Goal: Information Seeking & Learning: Learn about a topic

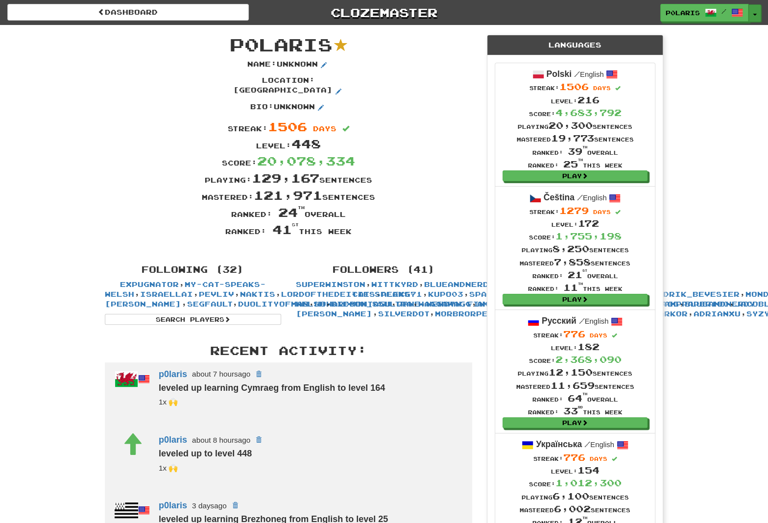
click at [756, 16] on button "Toggle Dropdown" at bounding box center [754, 13] width 13 height 18
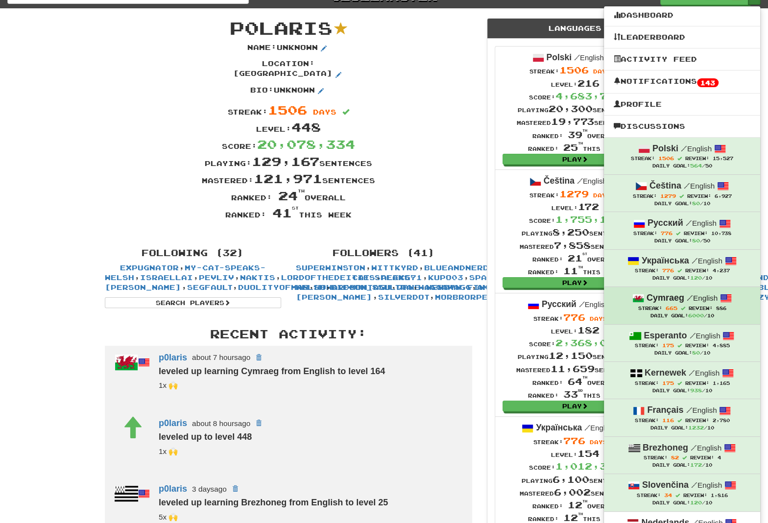
scroll to position [186, 0]
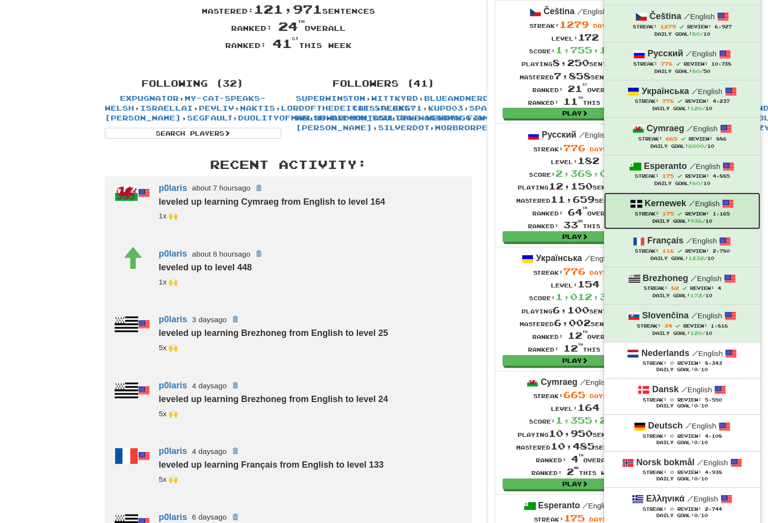
click at [655, 205] on strong "Kernewek" at bounding box center [665, 203] width 42 height 10
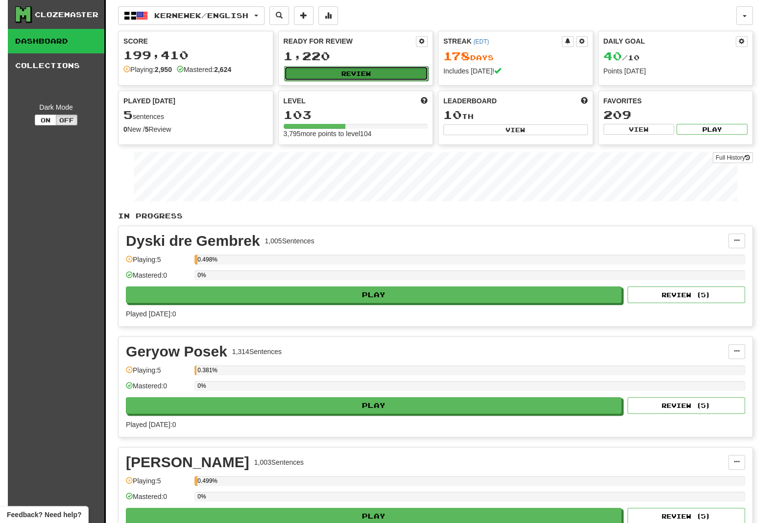
click at [326, 74] on button "Review" at bounding box center [356, 73] width 144 height 15
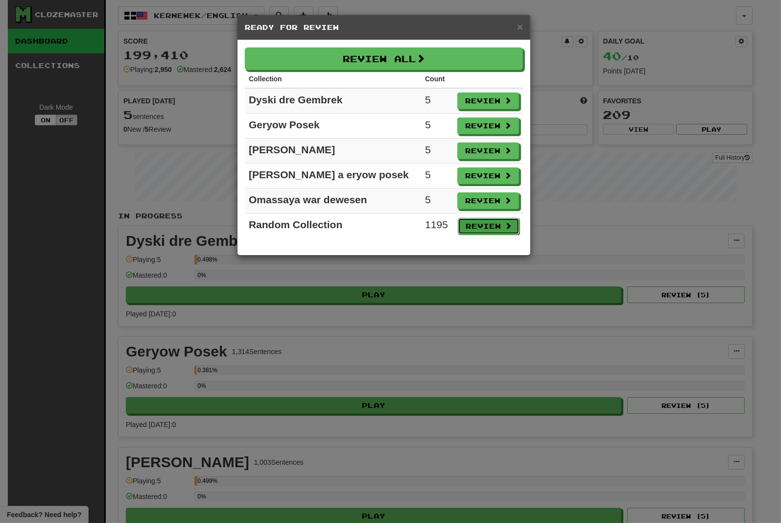
click at [491, 226] on button "Review" at bounding box center [489, 226] width 62 height 17
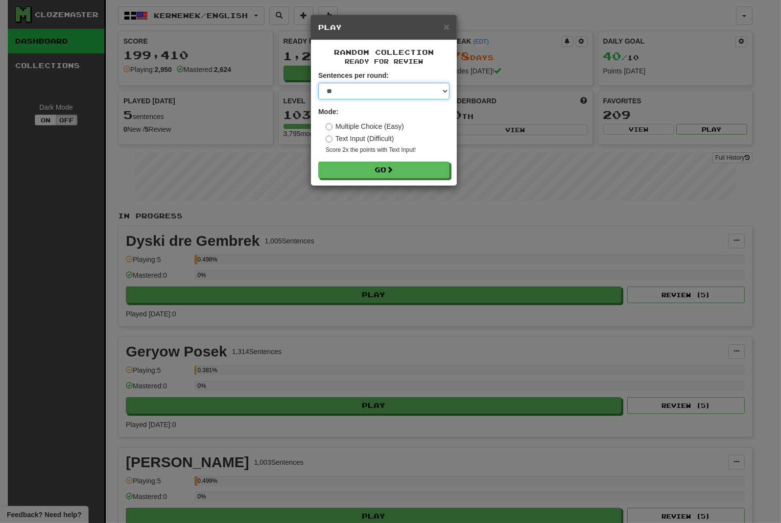
click at [318, 83] on select "* ** ** ** ** ** *** ********" at bounding box center [383, 91] width 131 height 17
select select "********"
click option "********" at bounding box center [0, 0] width 0 height 0
click at [354, 163] on button "Go" at bounding box center [384, 170] width 131 height 17
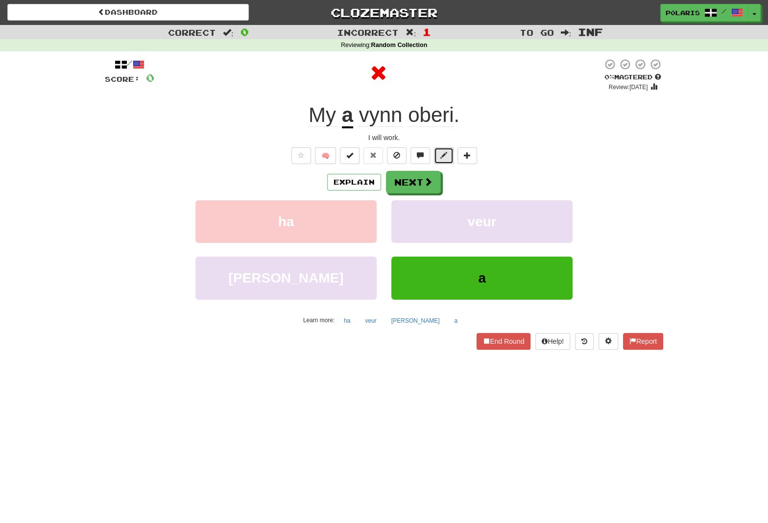
click at [443, 157] on span at bounding box center [443, 155] width 7 height 7
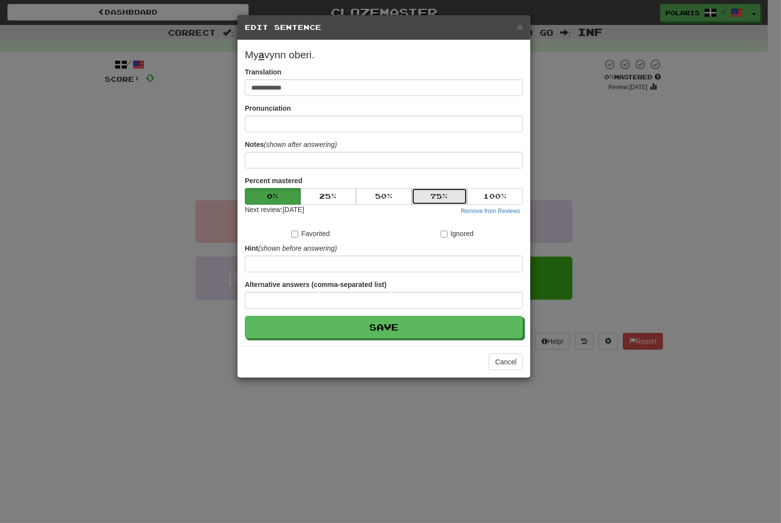
click at [436, 193] on button "75 %" at bounding box center [440, 196] width 56 height 17
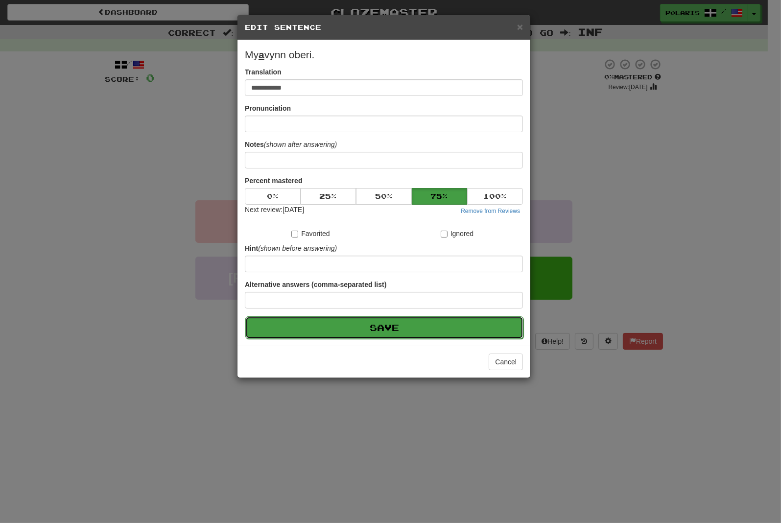
click at [392, 330] on button "Save" at bounding box center [384, 327] width 278 height 23
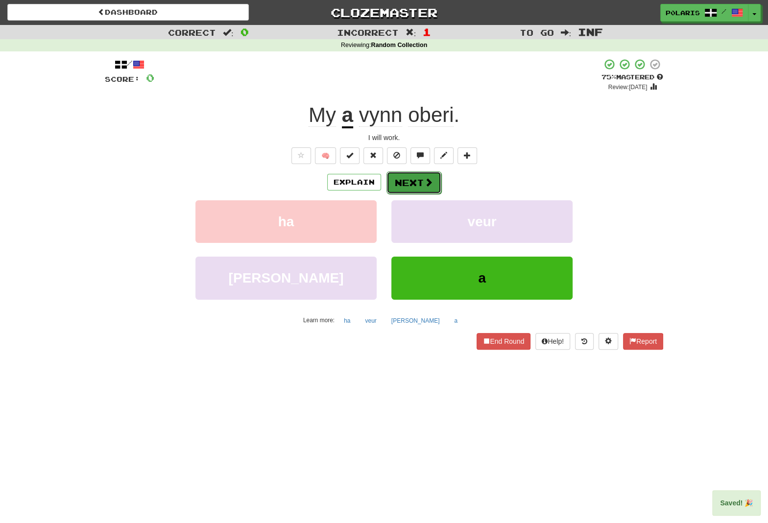
click at [419, 180] on button "Next" at bounding box center [413, 182] width 55 height 23
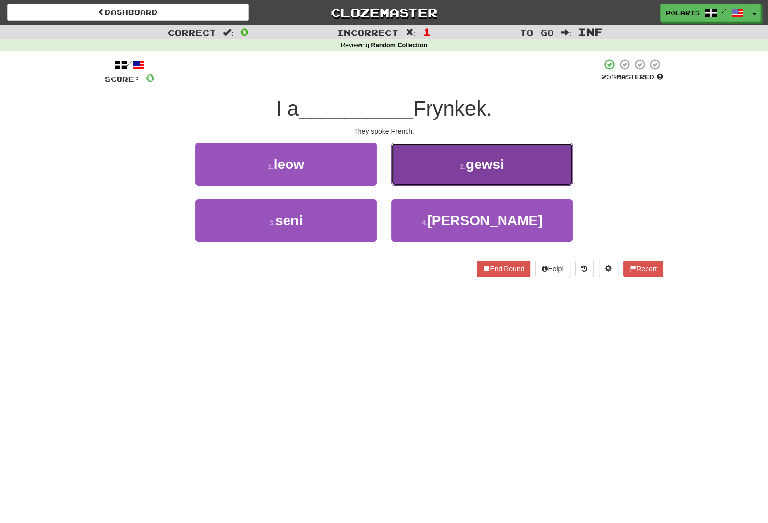
click at [487, 167] on span "gewsi" at bounding box center [485, 164] width 38 height 15
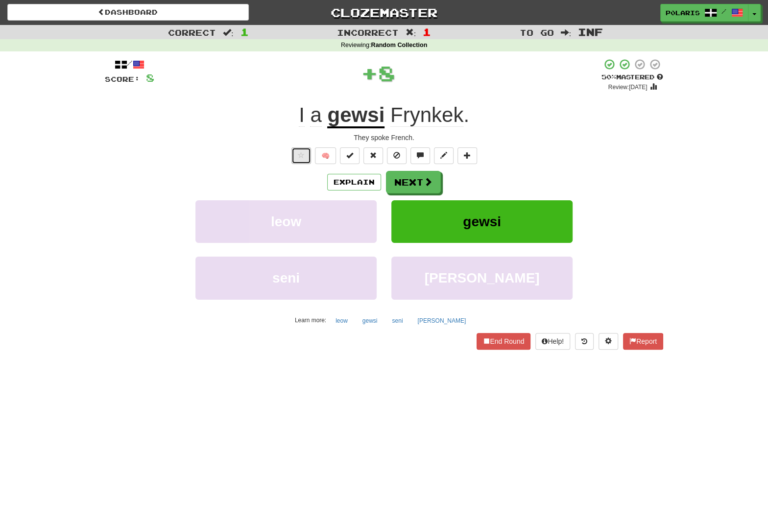
drag, startPoint x: 300, startPoint y: 158, endPoint x: 304, endPoint y: 155, distance: 5.7
click at [299, 158] on span at bounding box center [301, 155] width 7 height 7
click at [499, 342] on button "End Round" at bounding box center [503, 341] width 54 height 17
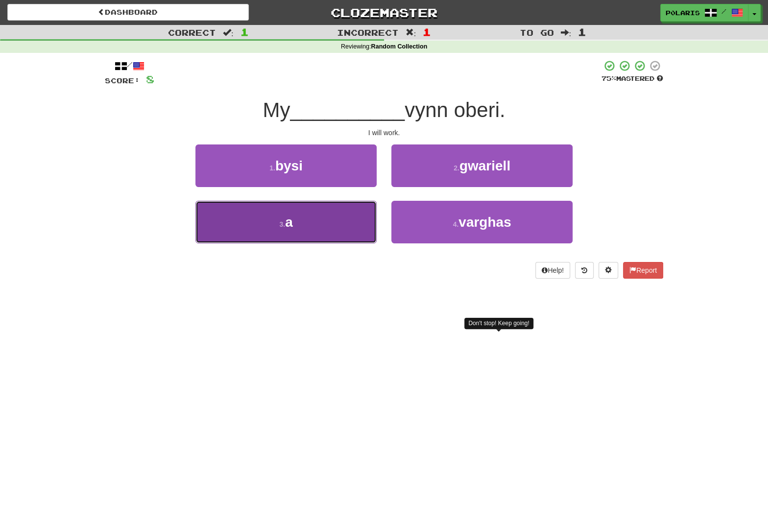
click at [297, 228] on button "3 . a" at bounding box center [285, 222] width 181 height 43
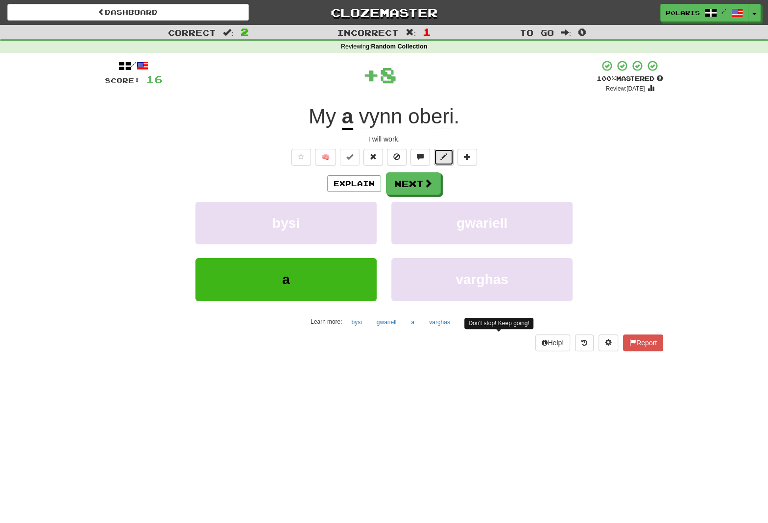
click at [438, 153] on button at bounding box center [444, 157] width 20 height 17
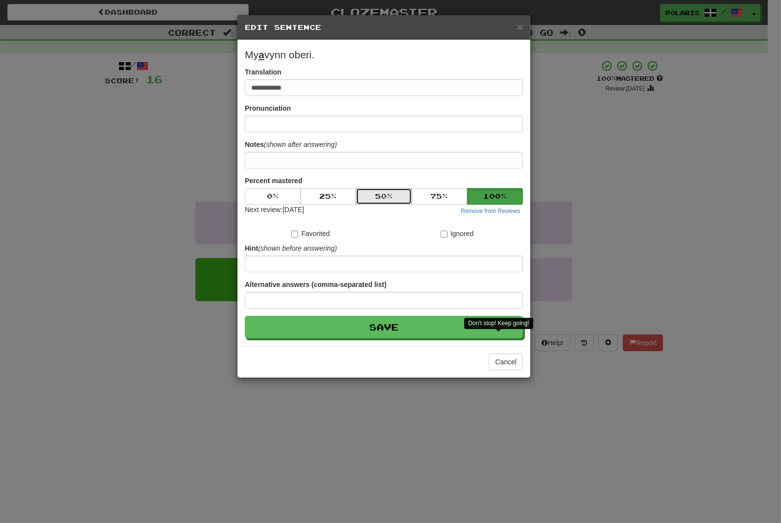
click at [373, 188] on button "50 %" at bounding box center [384, 196] width 56 height 17
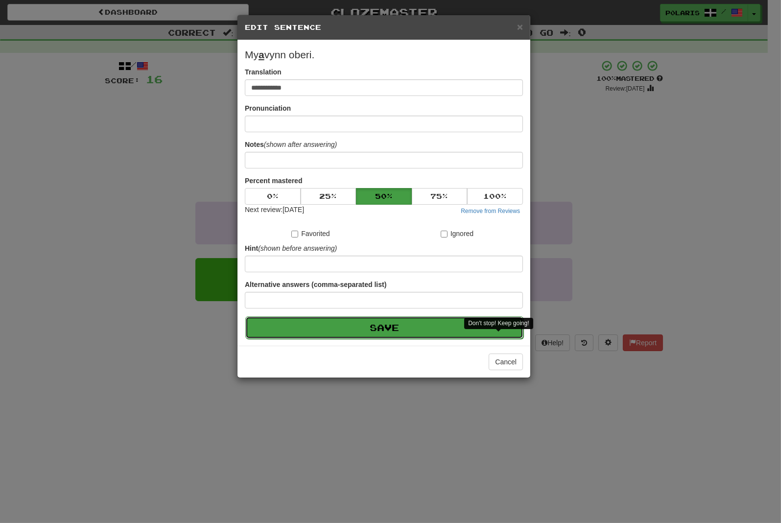
click at [404, 324] on button "Save" at bounding box center [384, 327] width 278 height 23
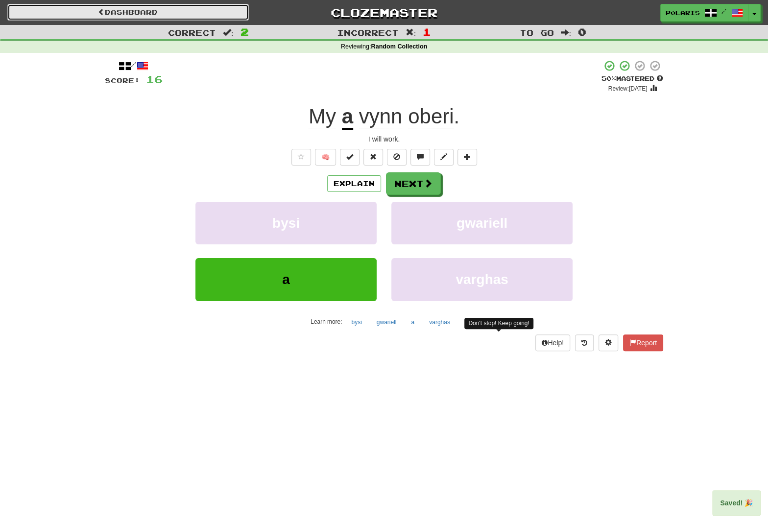
click at [193, 14] on link "Dashboard" at bounding box center [127, 12] width 241 height 17
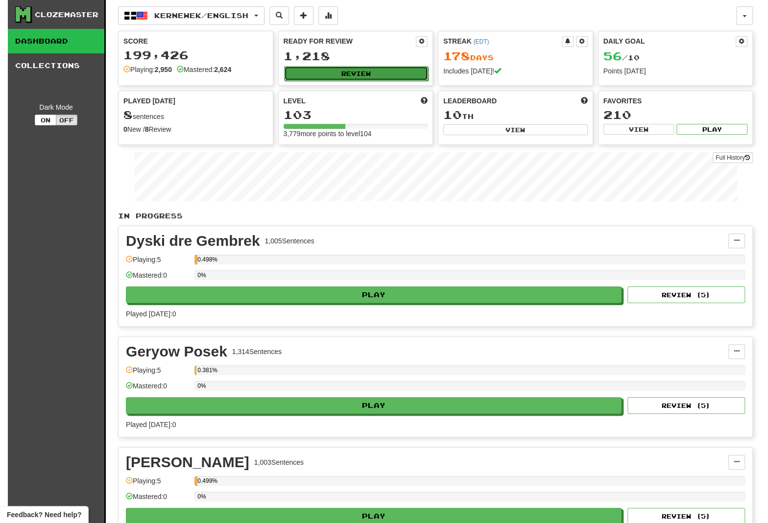
click at [365, 78] on button "Review" at bounding box center [356, 73] width 144 height 15
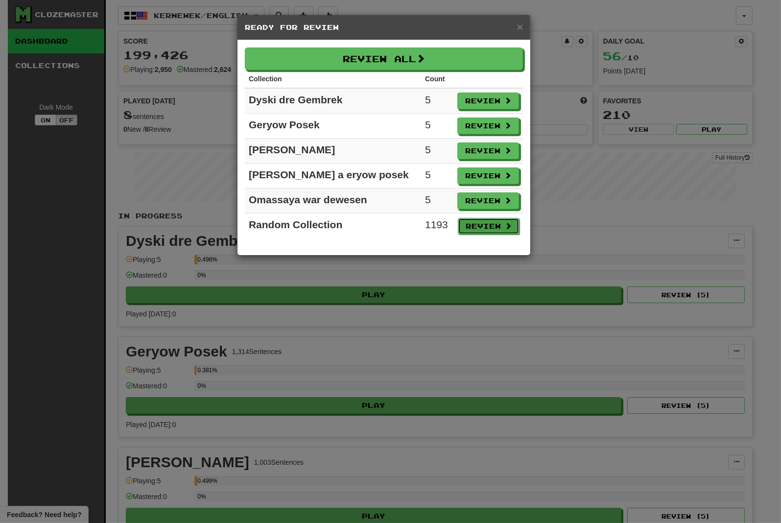
click at [493, 221] on button "Review" at bounding box center [489, 226] width 62 height 17
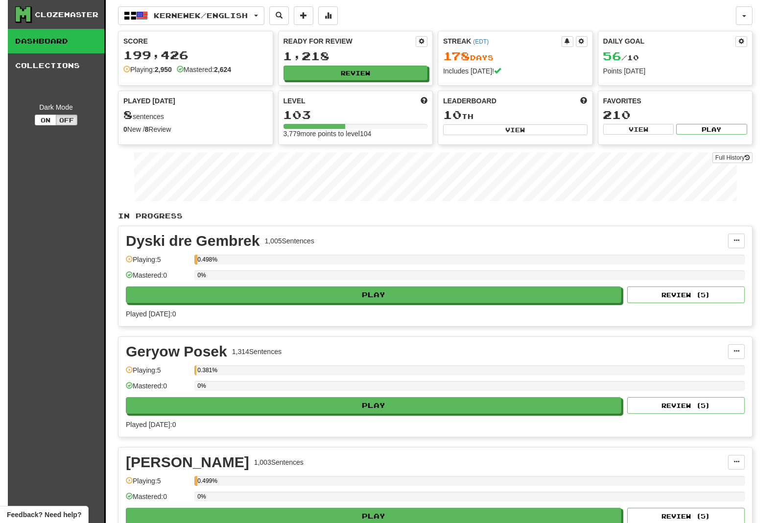
select select "********"
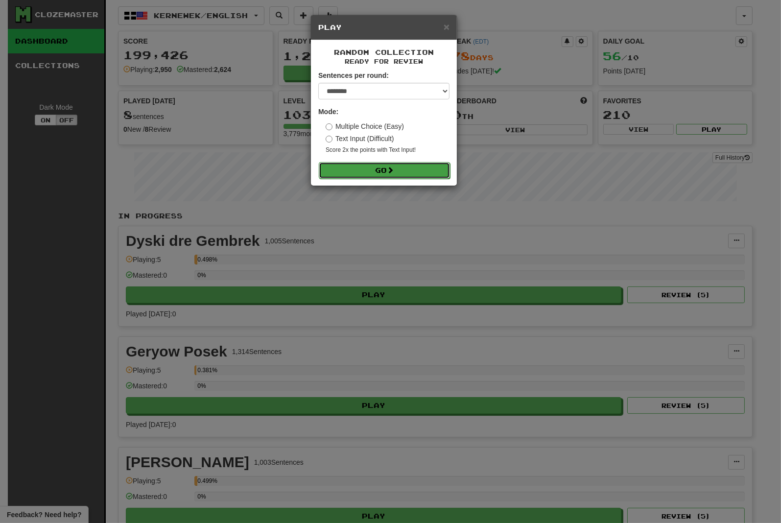
click at [356, 171] on button "Go" at bounding box center [384, 170] width 131 height 17
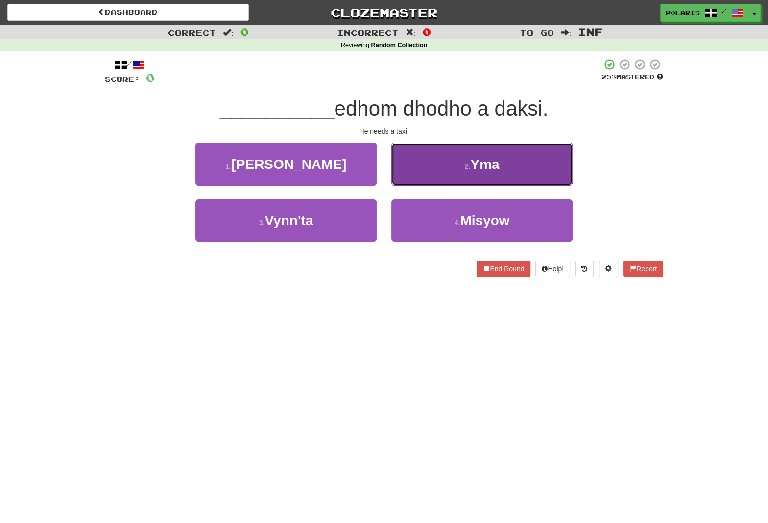
click at [473, 164] on span "Yma" at bounding box center [484, 164] width 29 height 15
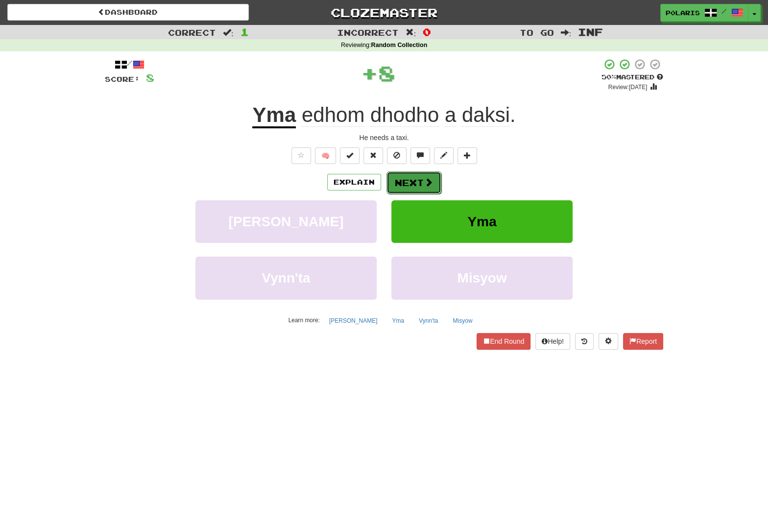
click at [402, 187] on button "Next" at bounding box center [413, 182] width 55 height 23
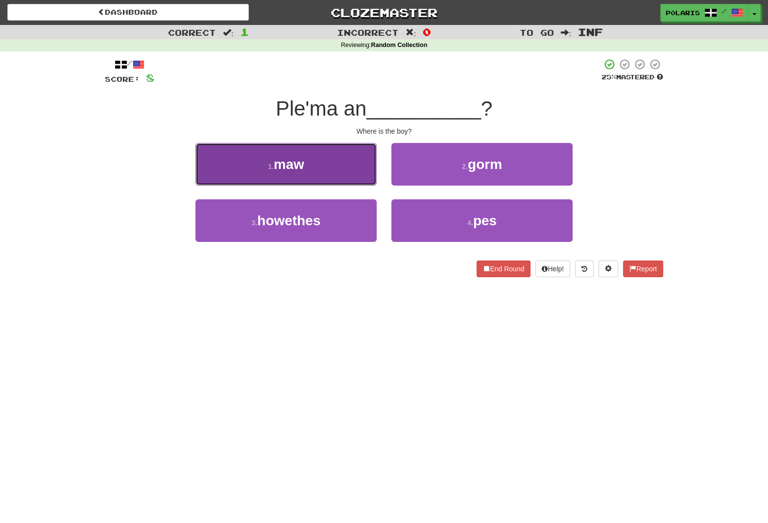
click at [328, 174] on button "1 . maw" at bounding box center [285, 164] width 181 height 43
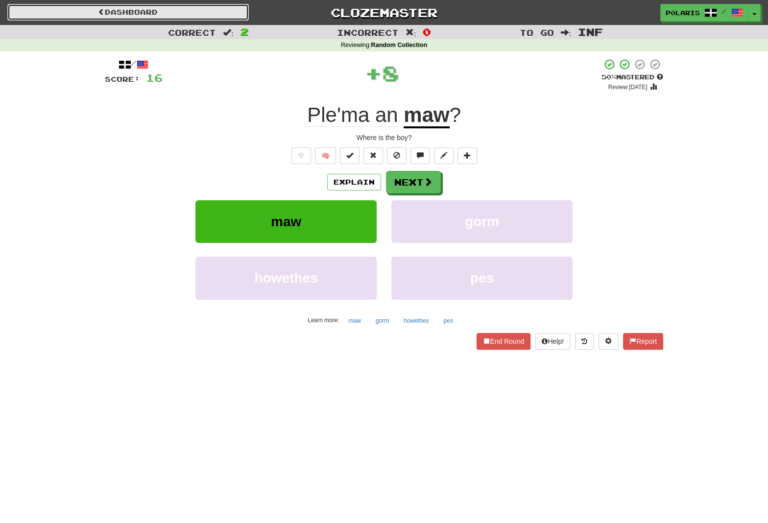
click at [198, 17] on link "Dashboard" at bounding box center [127, 12] width 241 height 17
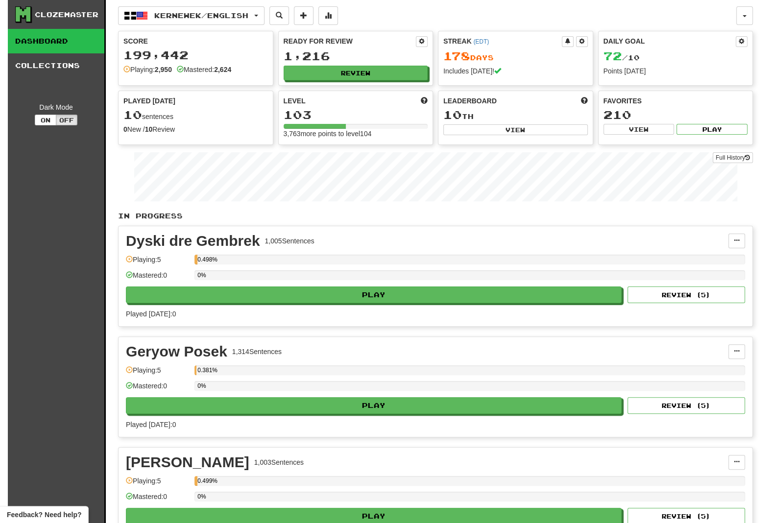
click at [335, 63] on div "Ready for Review 1,216 Review" at bounding box center [356, 58] width 154 height 54
click at [335, 72] on button "Review" at bounding box center [356, 73] width 144 height 15
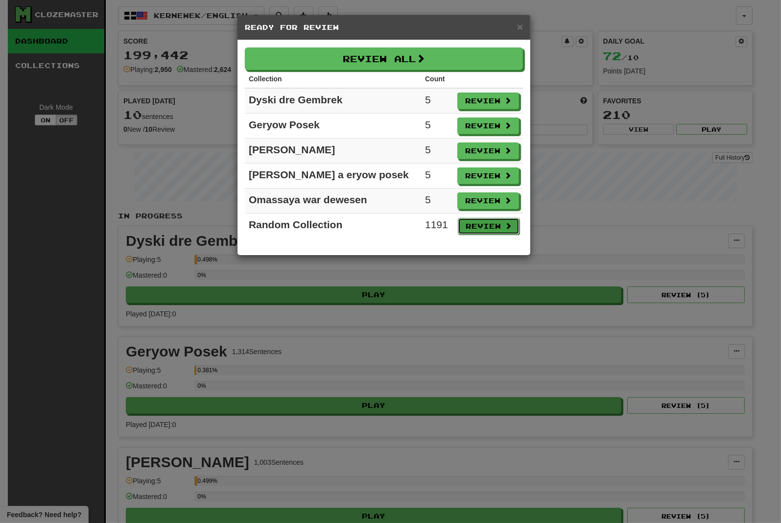
click at [484, 226] on button "Review" at bounding box center [489, 226] width 62 height 17
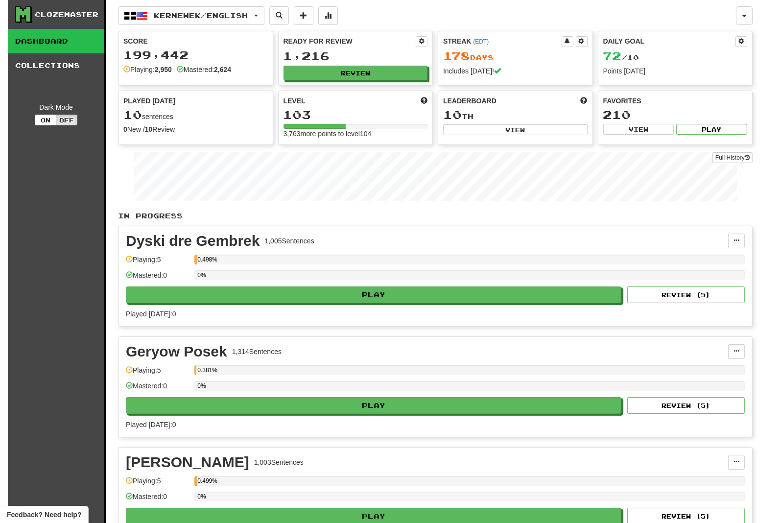
select select "********"
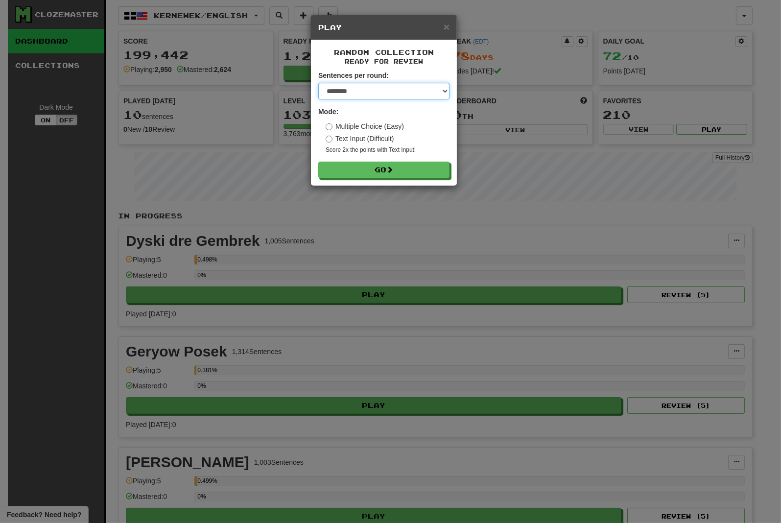
click at [318, 83] on select "* ** ** ** ** ** *** ********" at bounding box center [383, 91] width 131 height 17
click option "********" at bounding box center [0, 0] width 0 height 0
click at [377, 169] on button "Go" at bounding box center [384, 170] width 131 height 17
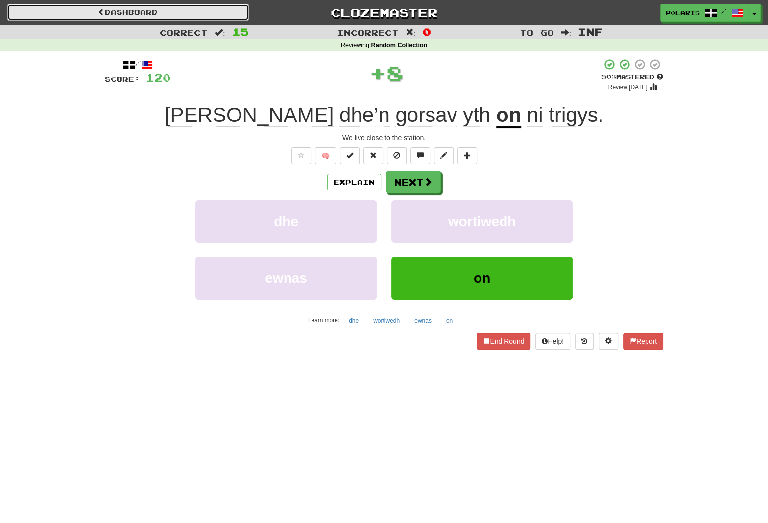
click at [162, 16] on link "Dashboard" at bounding box center [127, 12] width 241 height 17
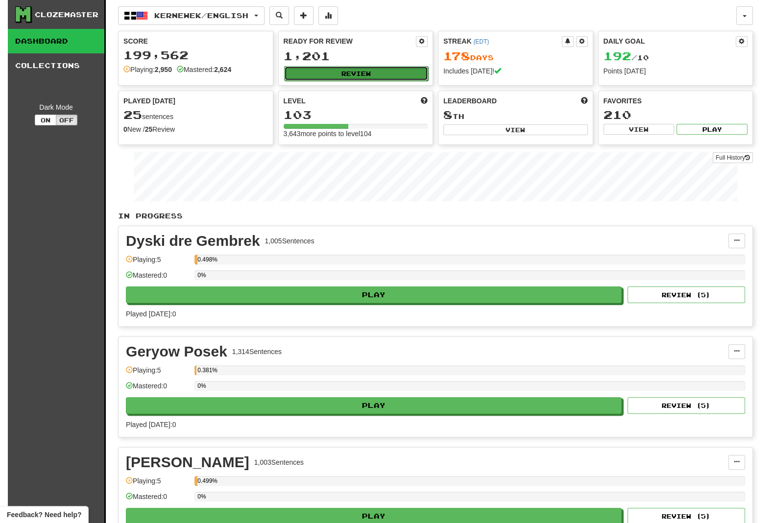
click at [332, 70] on button "Review" at bounding box center [356, 73] width 144 height 15
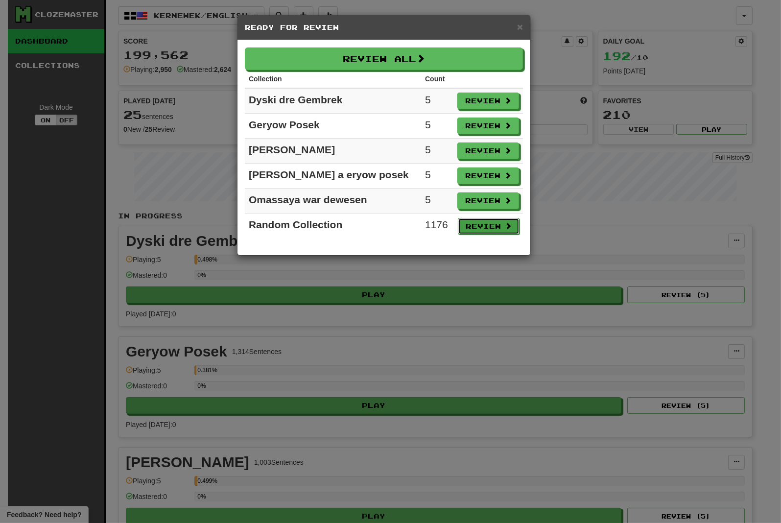
click at [484, 224] on button "Review" at bounding box center [489, 226] width 62 height 17
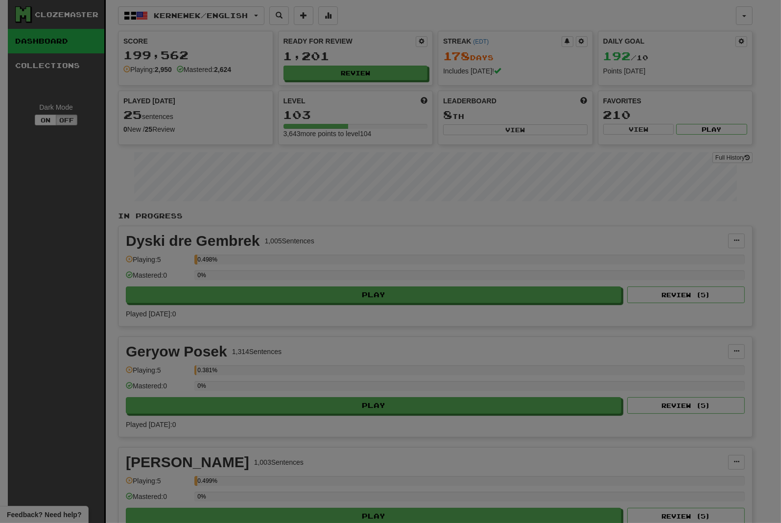
select select "********"
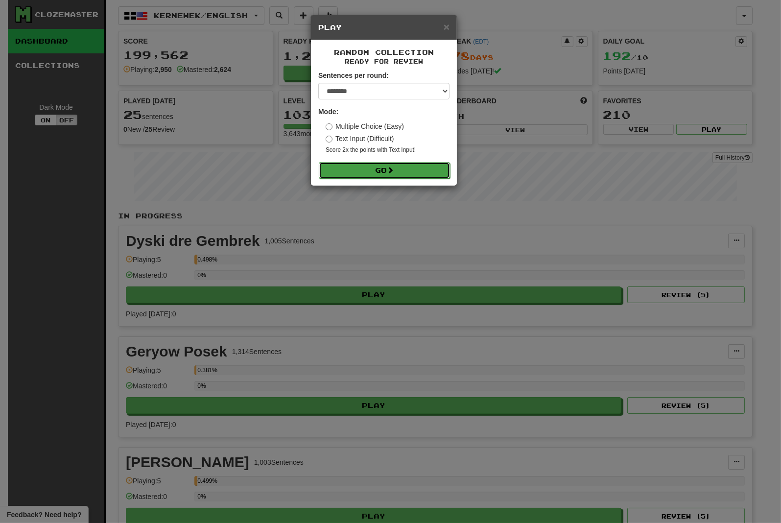
click at [383, 177] on button "Go" at bounding box center [384, 170] width 131 height 17
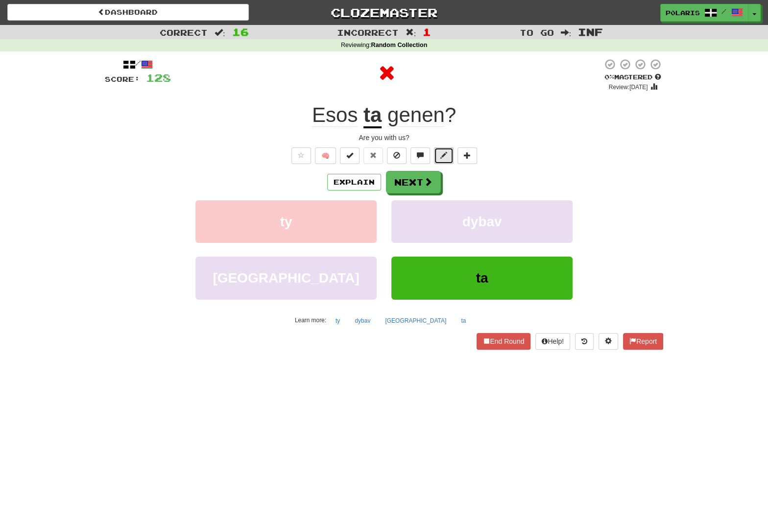
click at [452, 156] on button at bounding box center [444, 155] width 20 height 17
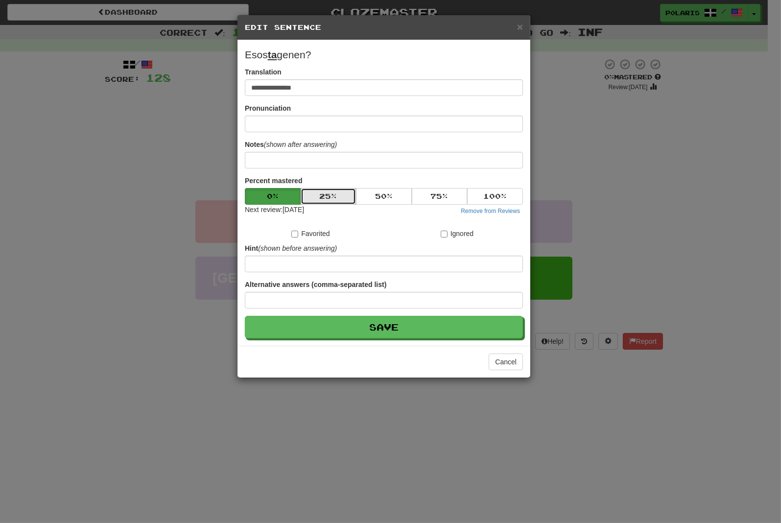
click at [333, 198] on button "25 %" at bounding box center [329, 196] width 56 height 17
click at [371, 342] on div "**********" at bounding box center [383, 192] width 293 height 305
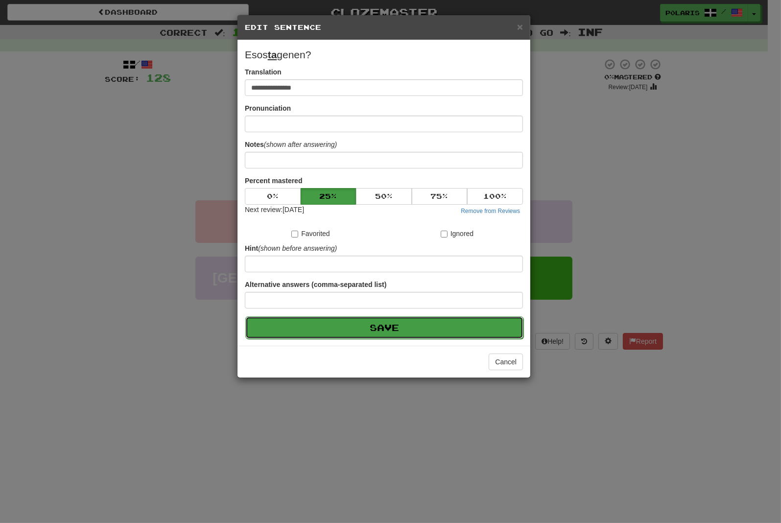
click at [372, 334] on button "Save" at bounding box center [384, 327] width 278 height 23
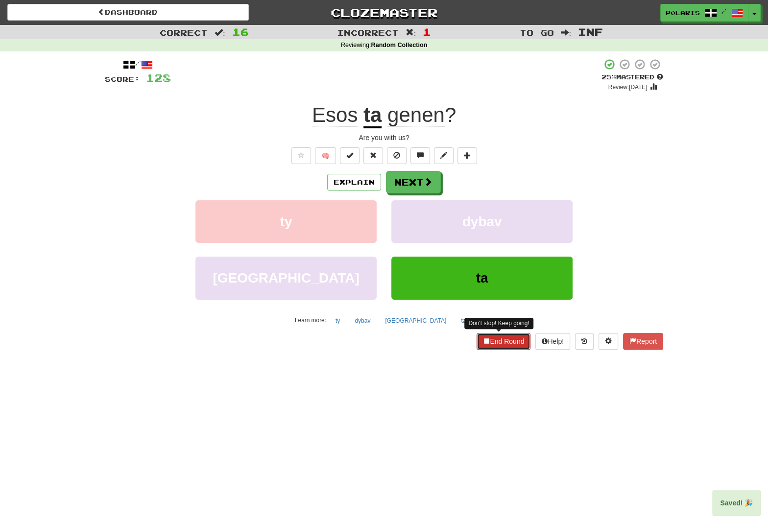
click at [509, 347] on button "End Round" at bounding box center [503, 341] width 54 height 17
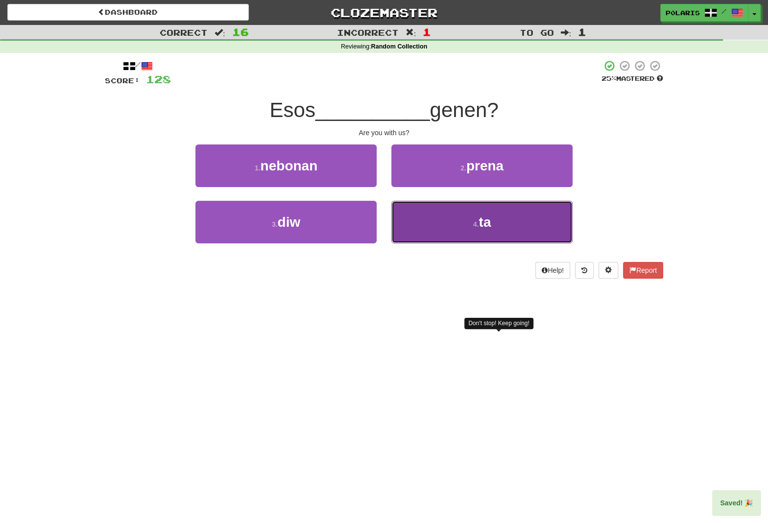
click at [476, 220] on button "4 . ta" at bounding box center [481, 222] width 181 height 43
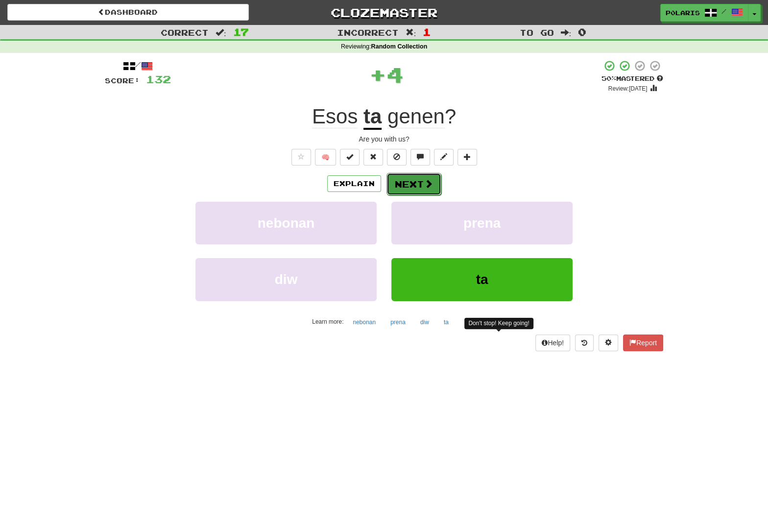
click at [418, 184] on button "Next" at bounding box center [413, 184] width 55 height 23
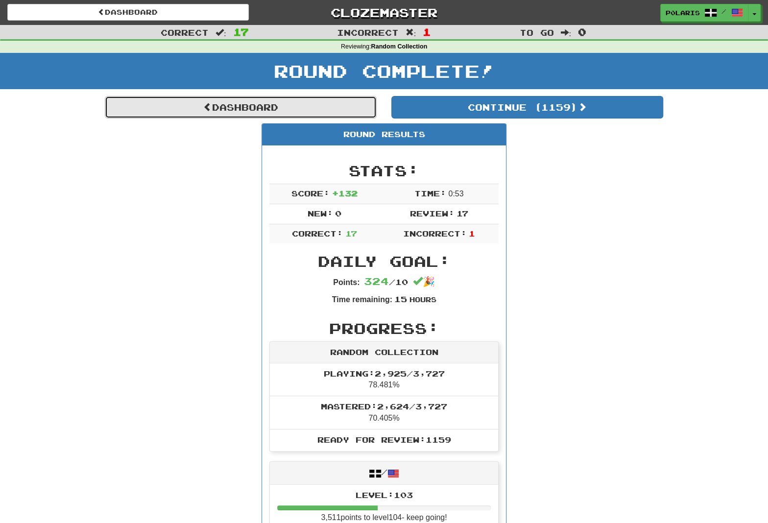
click at [315, 110] on link "Dashboard" at bounding box center [241, 107] width 272 height 23
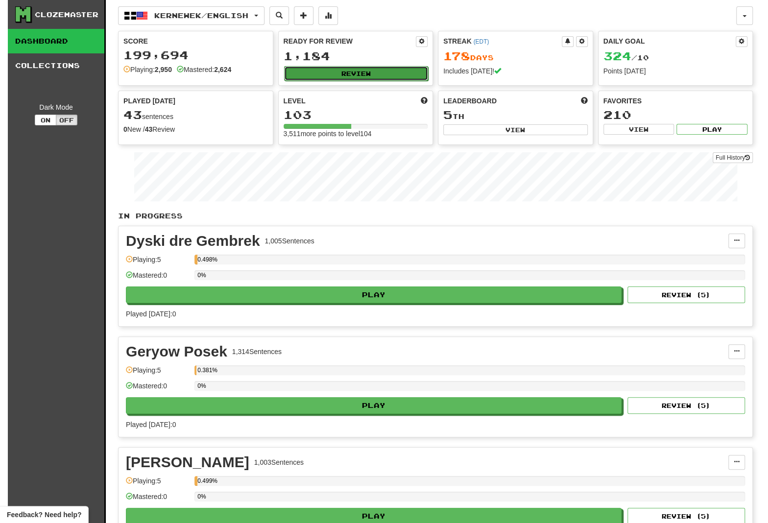
click at [322, 75] on button "Review" at bounding box center [356, 73] width 144 height 15
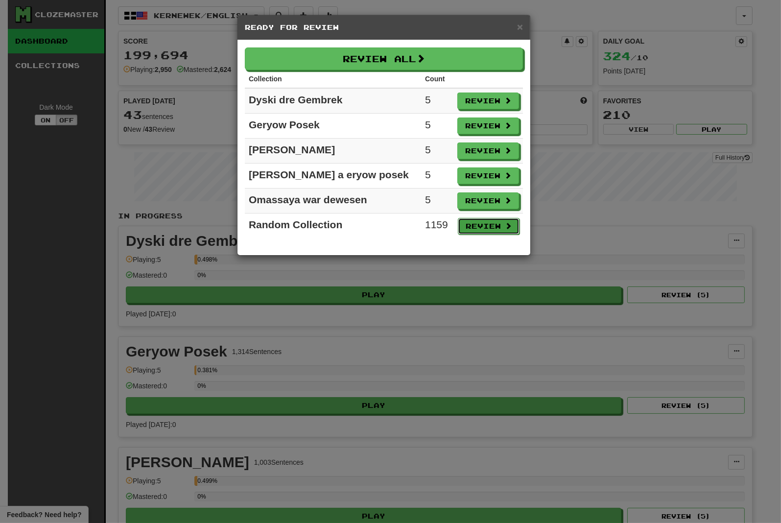
click at [464, 226] on button "Review" at bounding box center [489, 226] width 62 height 17
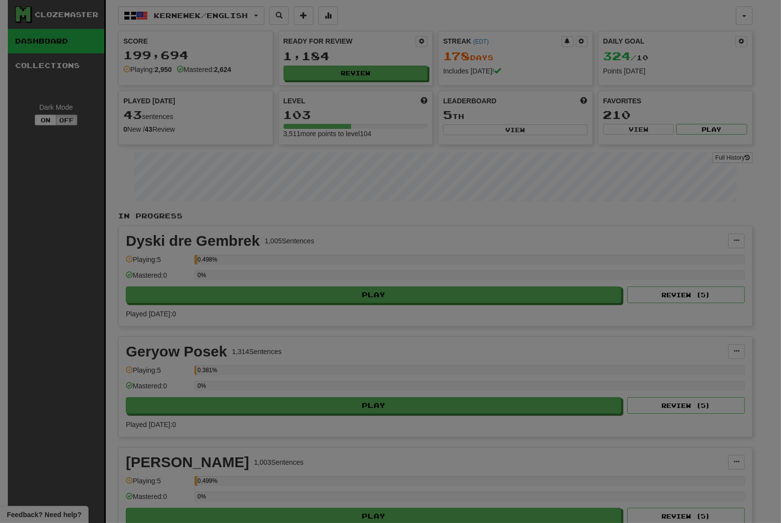
select select "********"
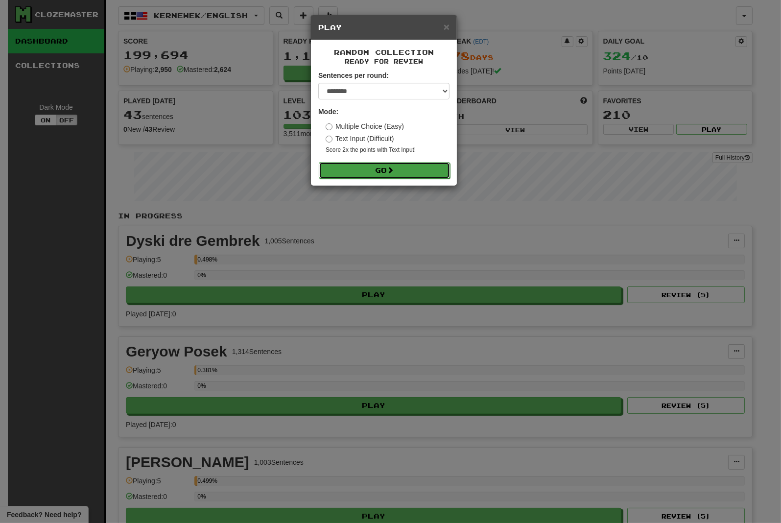
click at [370, 166] on button "Go" at bounding box center [384, 170] width 131 height 17
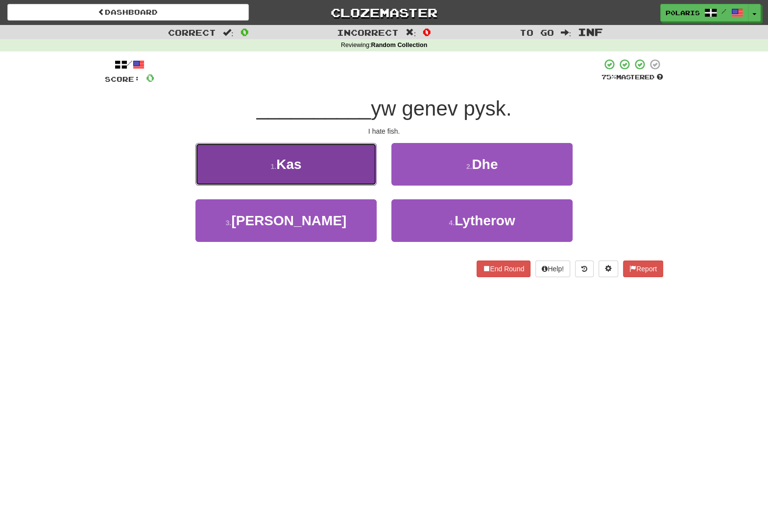
click at [369, 164] on button "1 . Kas" at bounding box center [285, 164] width 181 height 43
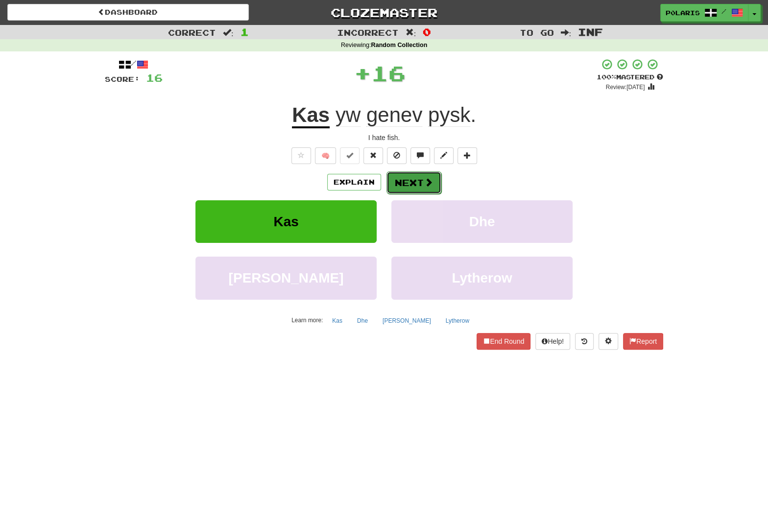
click at [434, 179] on button "Next" at bounding box center [413, 182] width 55 height 23
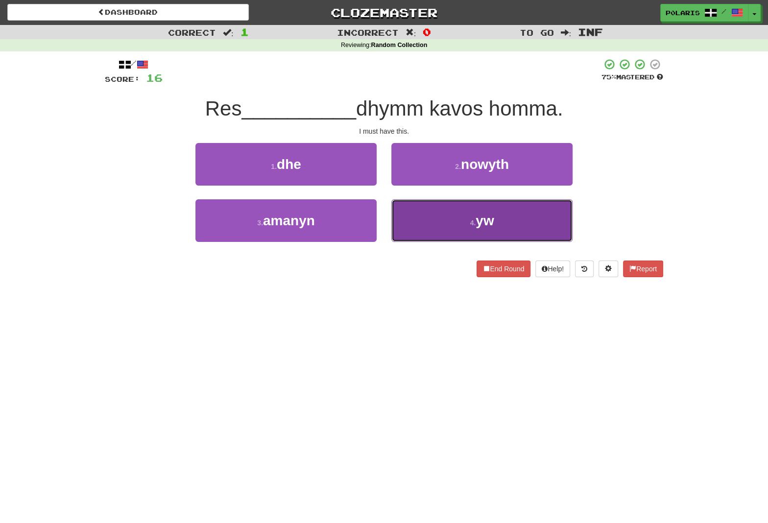
click at [455, 219] on button "4 . yw" at bounding box center [481, 220] width 181 height 43
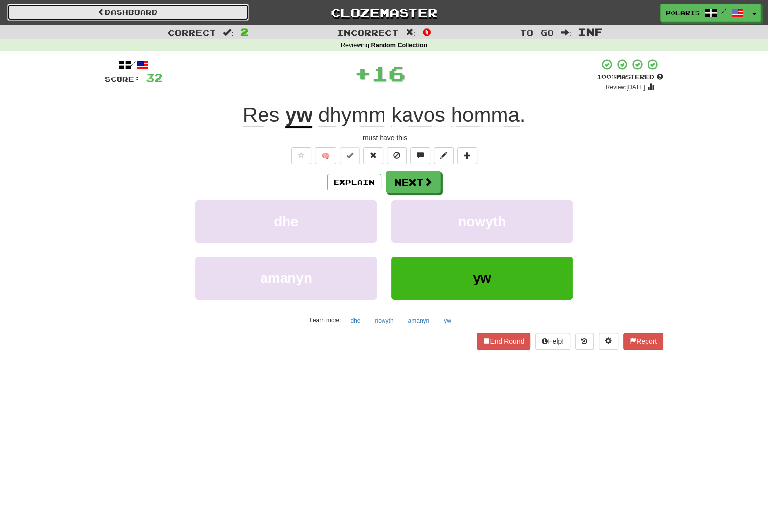
click at [157, 9] on link "Dashboard" at bounding box center [127, 12] width 241 height 17
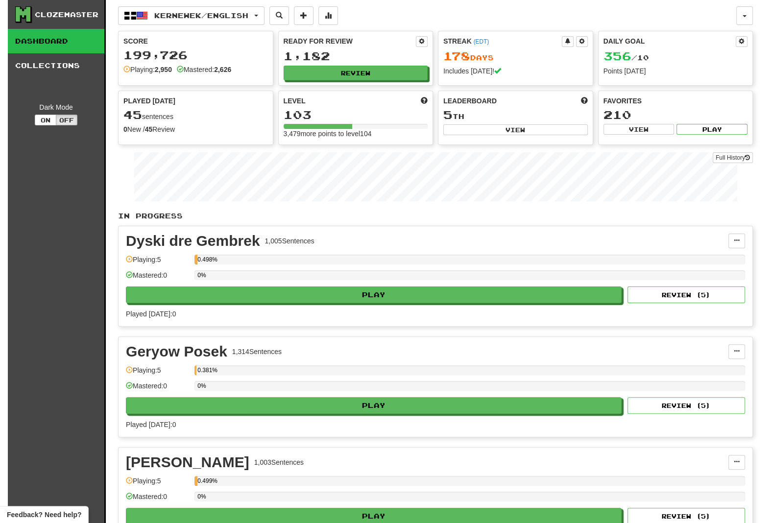
click at [381, 81] on div "Ready for Review 1,182 Review" at bounding box center [356, 58] width 154 height 54
click at [385, 80] on button "Review" at bounding box center [356, 73] width 144 height 15
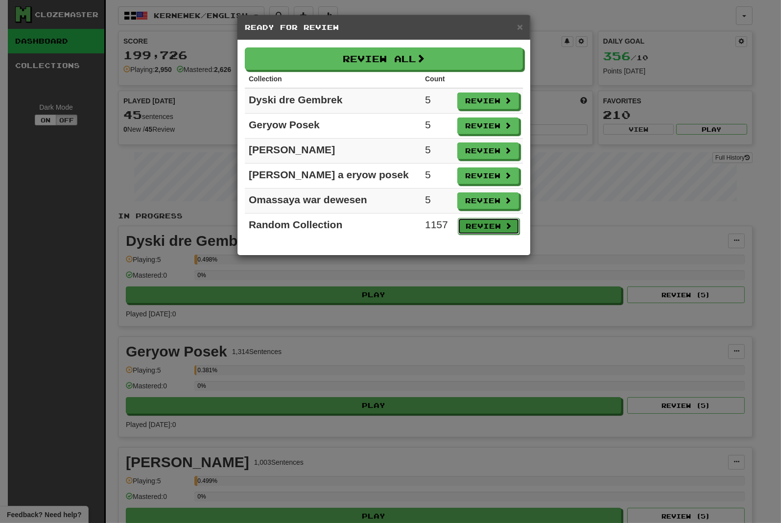
click at [473, 226] on button "Review" at bounding box center [489, 226] width 62 height 17
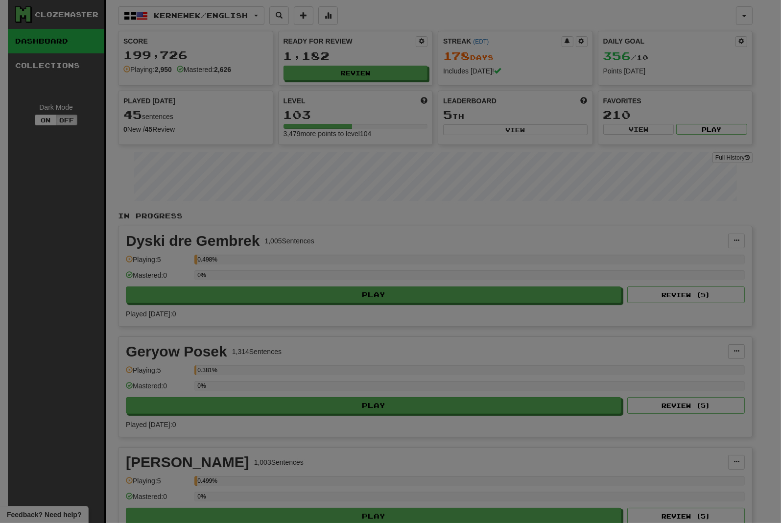
select select "********"
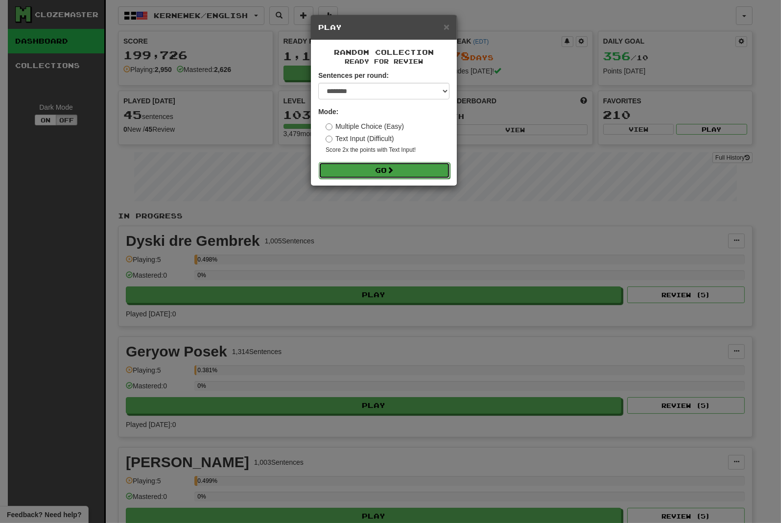
click at [380, 170] on button "Go" at bounding box center [384, 170] width 131 height 17
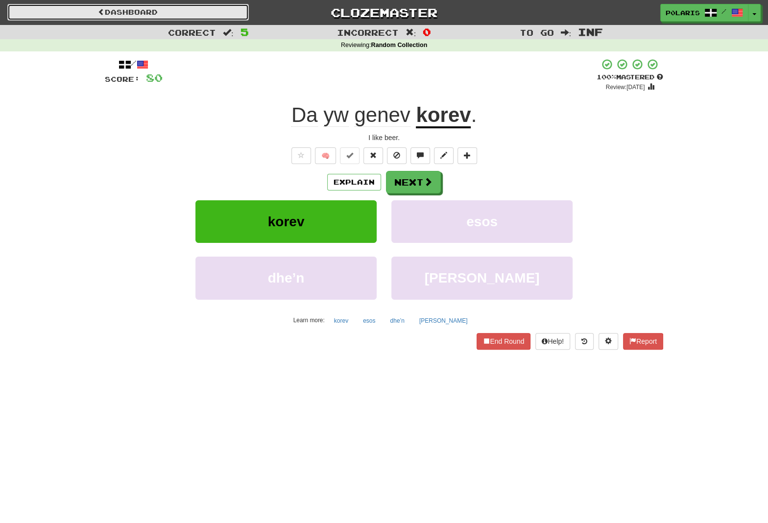
click at [234, 14] on link "Dashboard" at bounding box center [127, 12] width 241 height 17
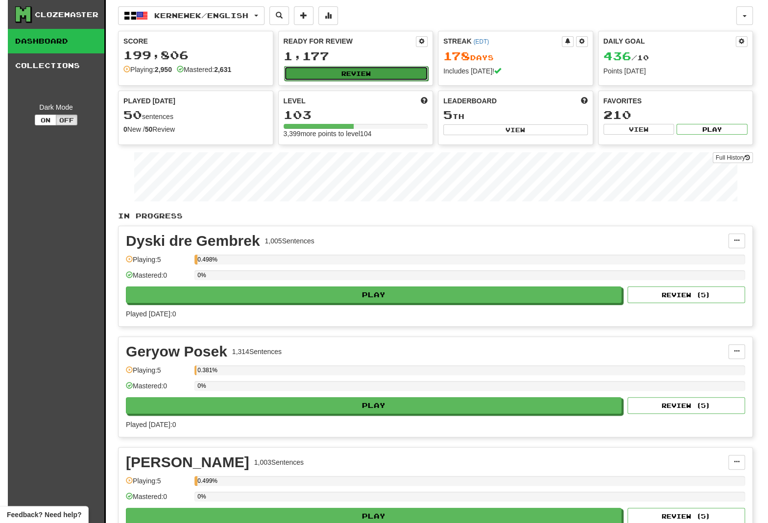
click at [288, 75] on button "Review" at bounding box center [356, 73] width 144 height 15
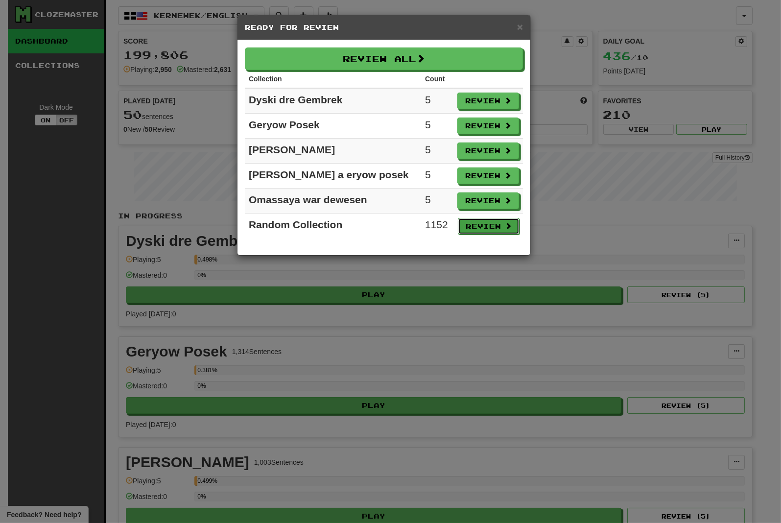
click at [492, 227] on button "Review" at bounding box center [489, 226] width 62 height 17
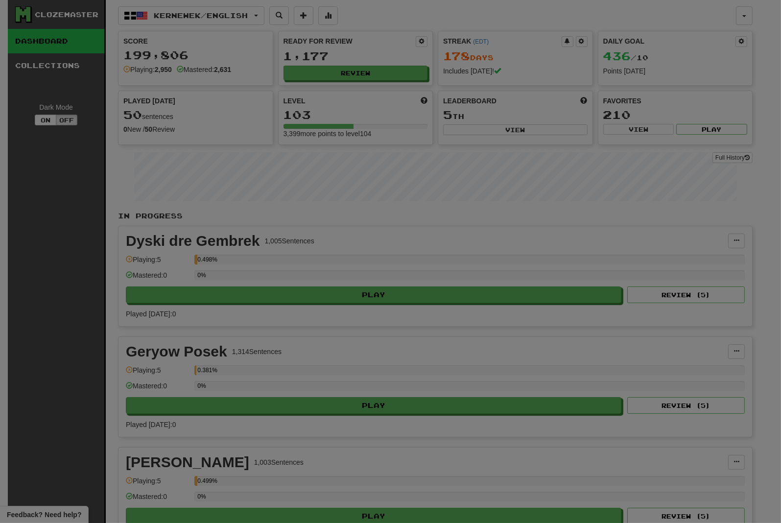
select select "********"
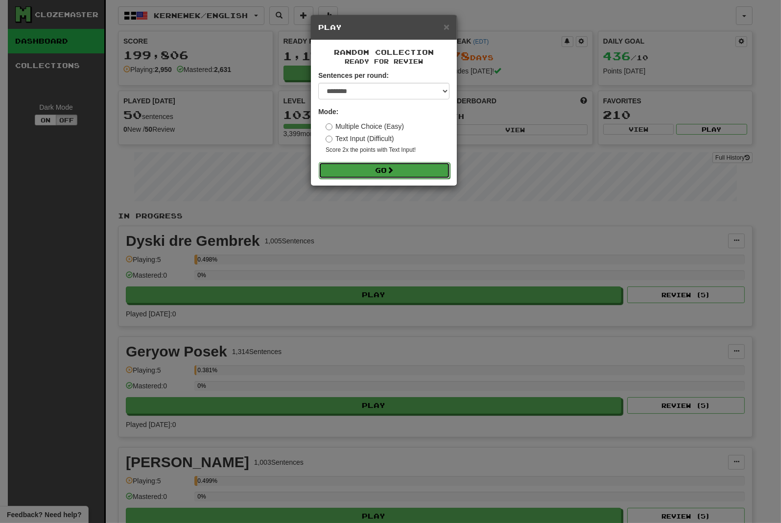
click at [426, 175] on button "Go" at bounding box center [384, 170] width 131 height 17
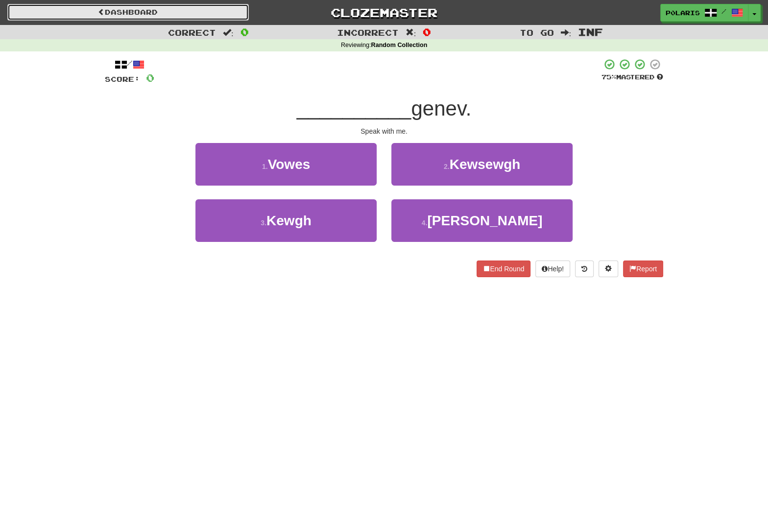
click at [213, 17] on link "Dashboard" at bounding box center [127, 12] width 241 height 17
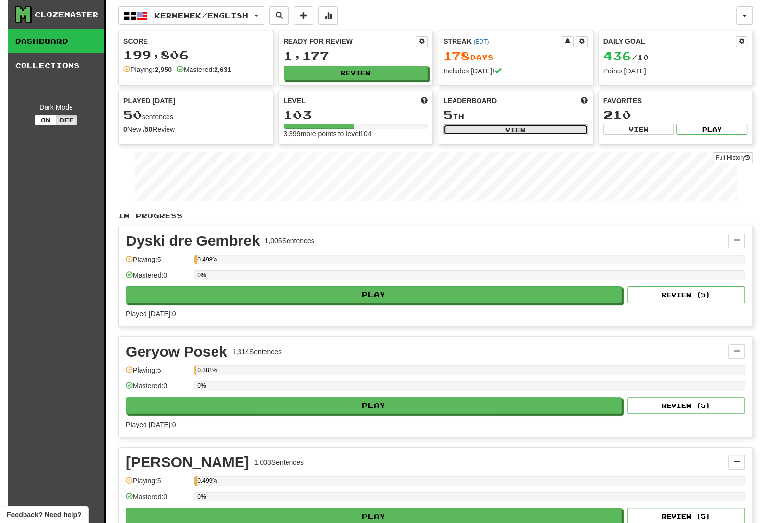
click at [510, 125] on button "View" at bounding box center [515, 129] width 144 height 11
select select "**********"
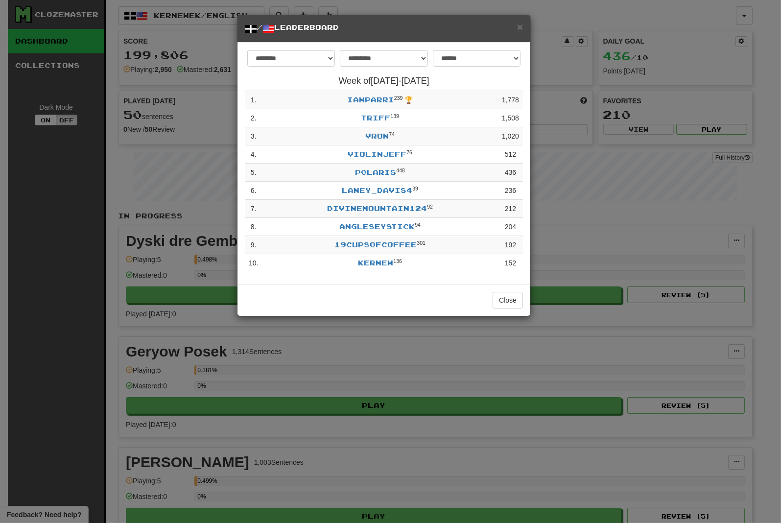
click at [524, 27] on div "× / Leaderboard" at bounding box center [383, 28] width 293 height 27
click at [522, 27] on span "×" at bounding box center [520, 26] width 6 height 11
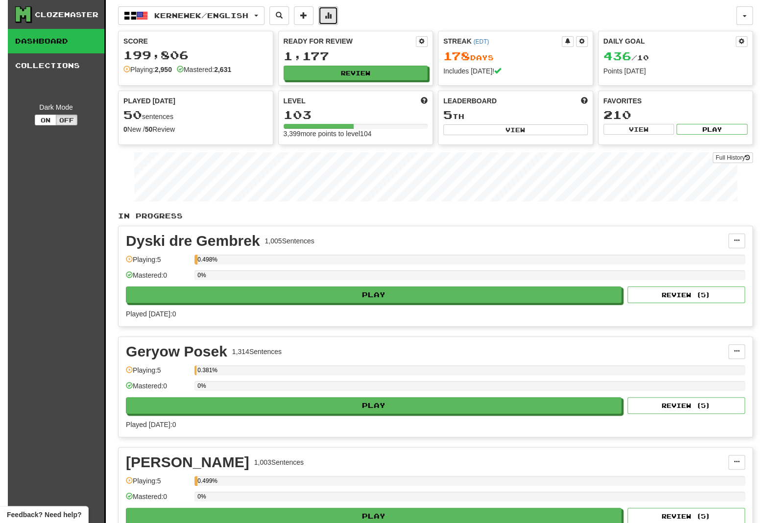
click at [331, 18] on span at bounding box center [328, 15] width 7 height 7
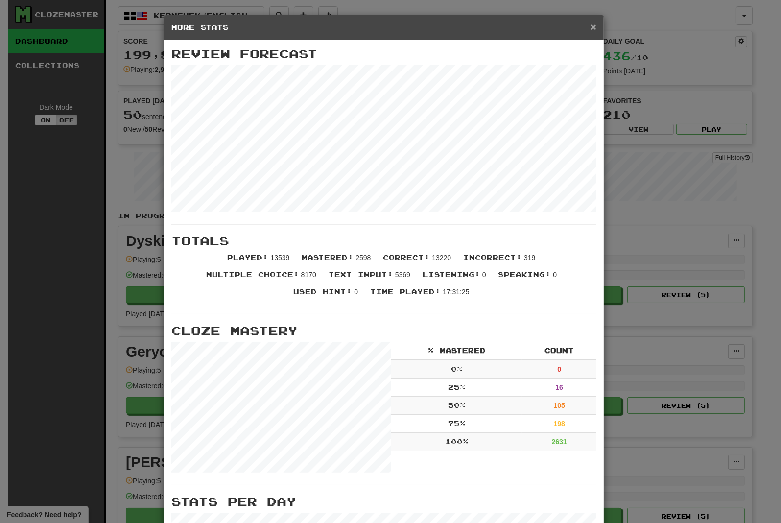
click at [590, 29] on span "×" at bounding box center [593, 26] width 6 height 11
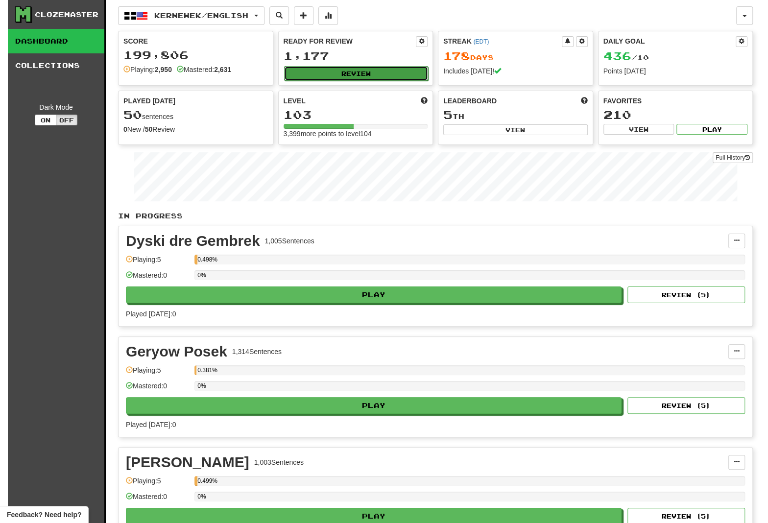
click at [327, 71] on button "Review" at bounding box center [356, 73] width 144 height 15
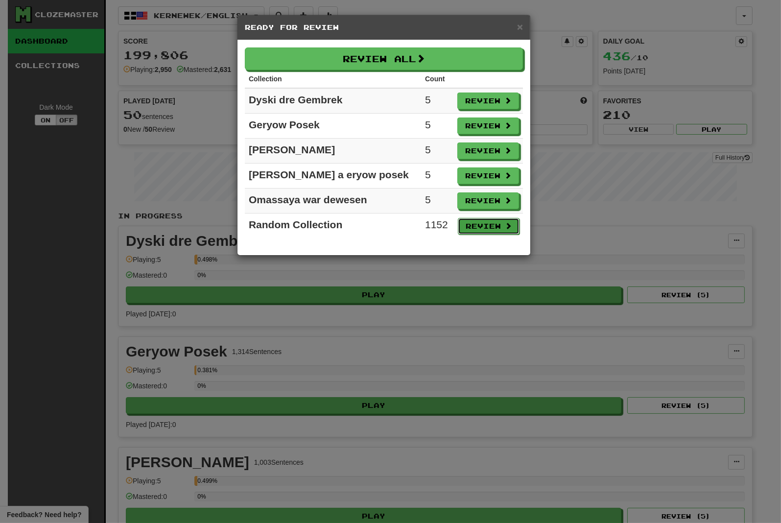
click at [494, 223] on button "Review" at bounding box center [489, 226] width 62 height 17
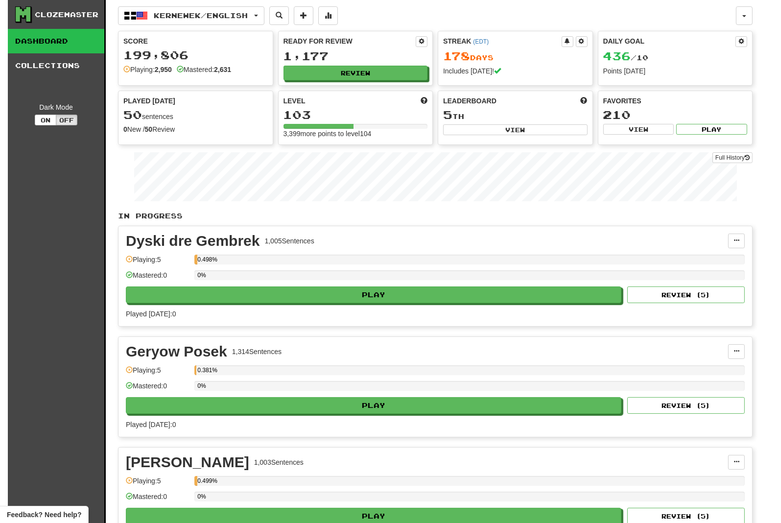
select select "********"
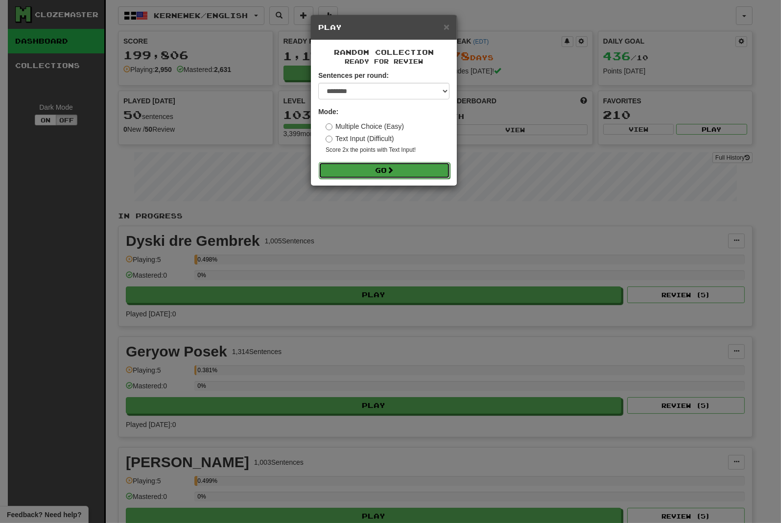
click at [349, 167] on button "Go" at bounding box center [384, 170] width 131 height 17
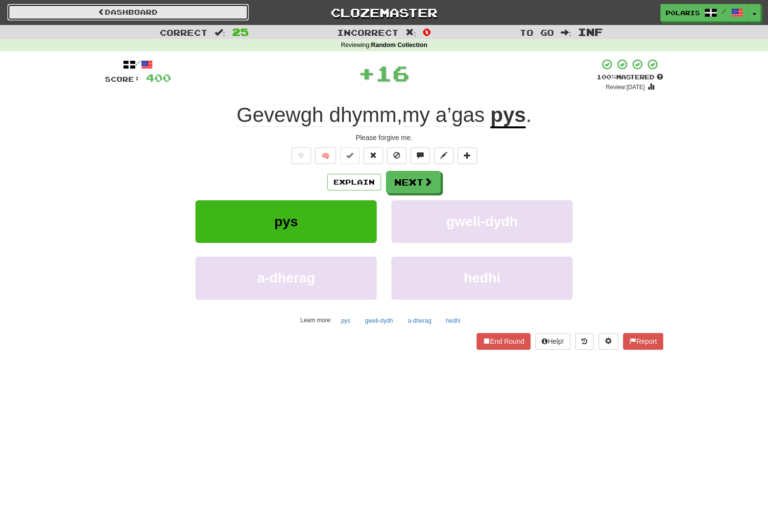
click at [167, 9] on link "Dashboard" at bounding box center [127, 12] width 241 height 17
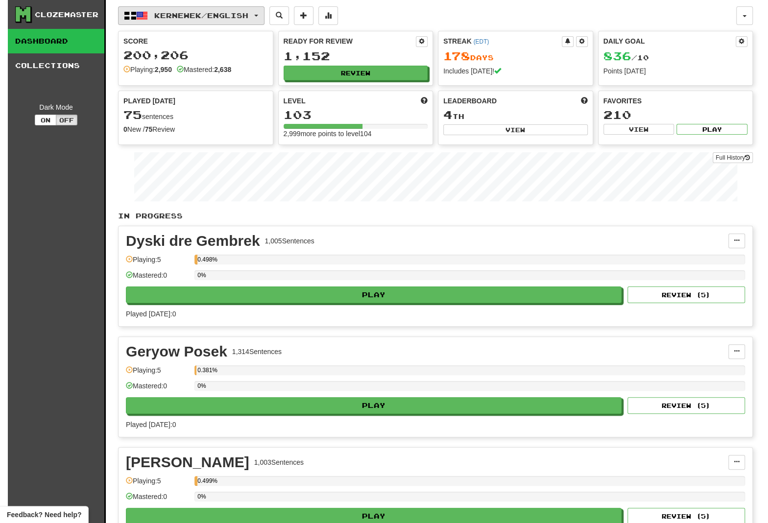
click at [206, 20] on button "Kernewek / English" at bounding box center [191, 15] width 146 height 19
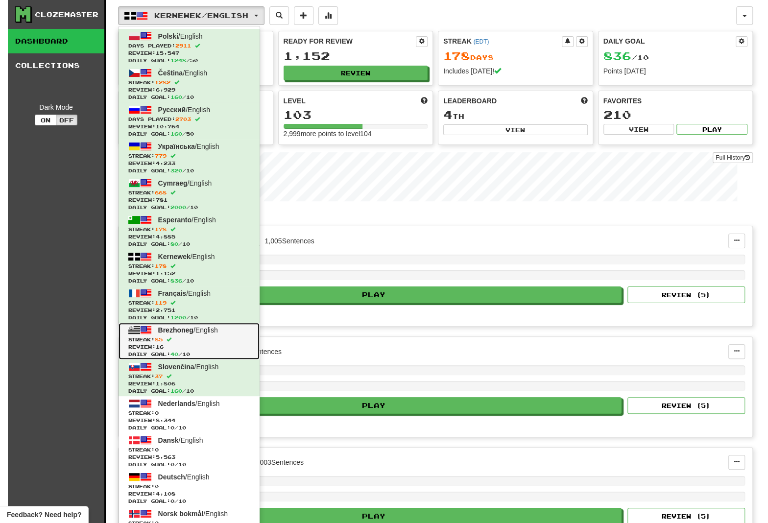
click at [196, 336] on span "Streak: 85" at bounding box center [188, 339] width 121 height 7
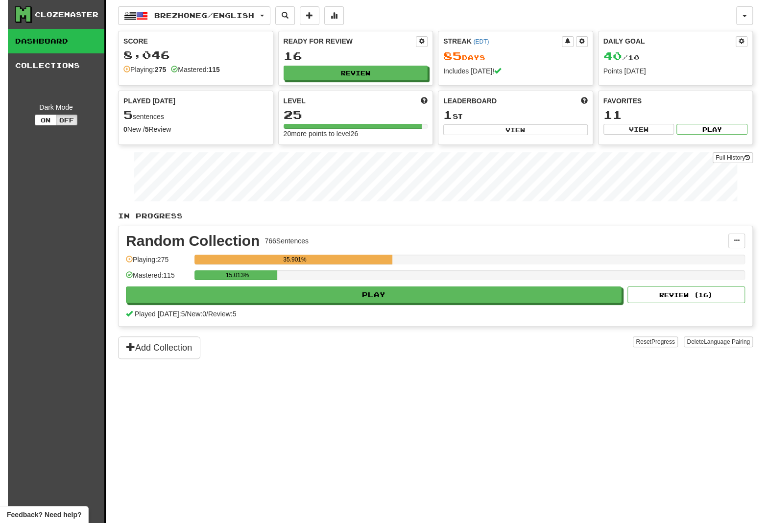
click at [308, 63] on div "Ready for Review 16 Review" at bounding box center [356, 58] width 154 height 54
click at [306, 72] on button "Review" at bounding box center [356, 73] width 144 height 15
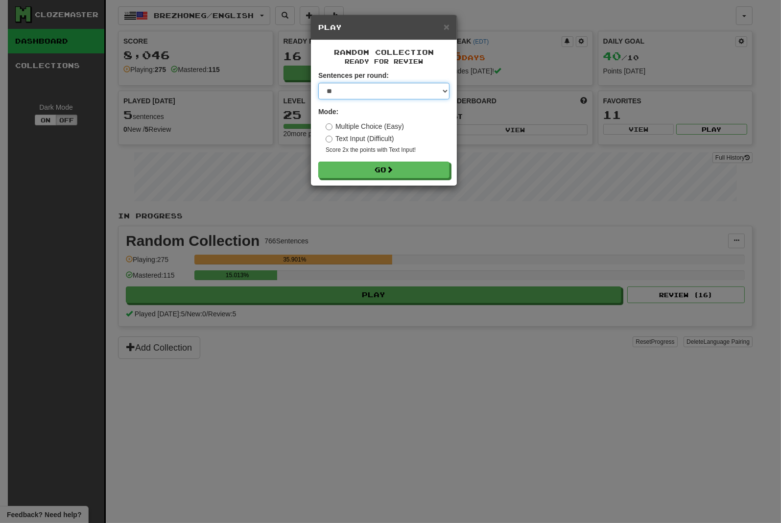
click at [318, 83] on select "* ** ** ** ** ** *** ********" at bounding box center [383, 91] width 131 height 17
select select "********"
click option "********" at bounding box center [0, 0] width 0 height 0
click at [372, 175] on button "Go" at bounding box center [384, 170] width 131 height 17
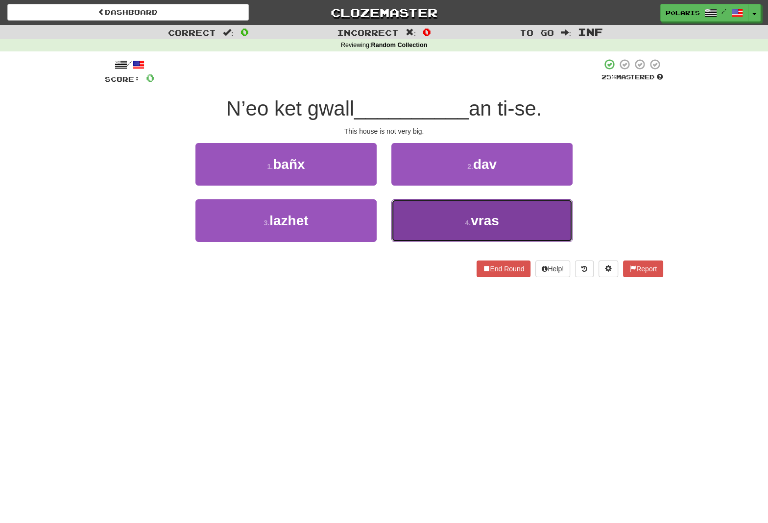
click at [451, 225] on button "4 . vras" at bounding box center [481, 220] width 181 height 43
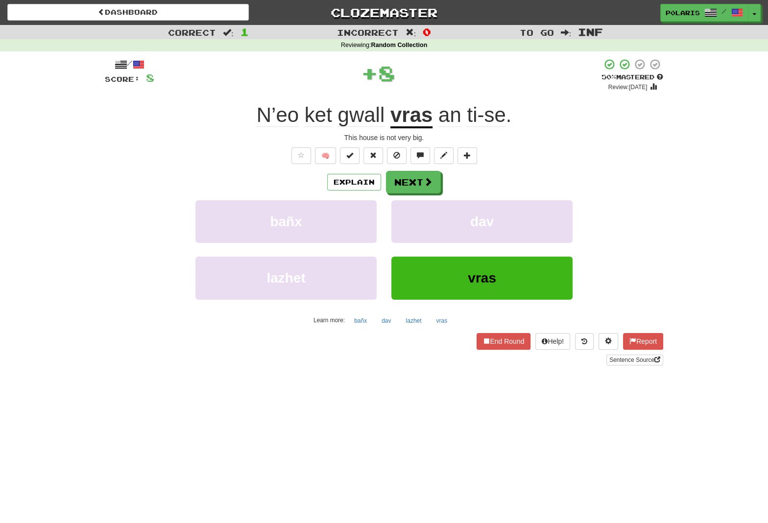
click at [356, 117] on span "gwall" at bounding box center [360, 114] width 47 height 23
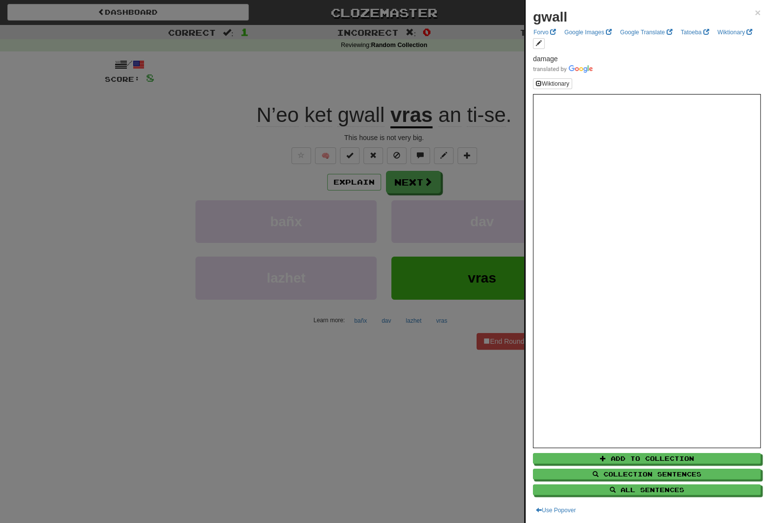
click at [402, 98] on div at bounding box center [384, 261] width 768 height 523
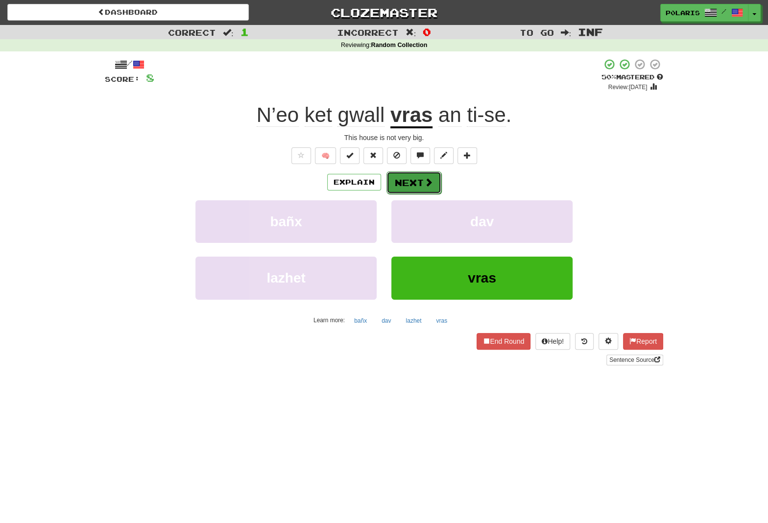
click at [424, 186] on span at bounding box center [428, 182] width 9 height 9
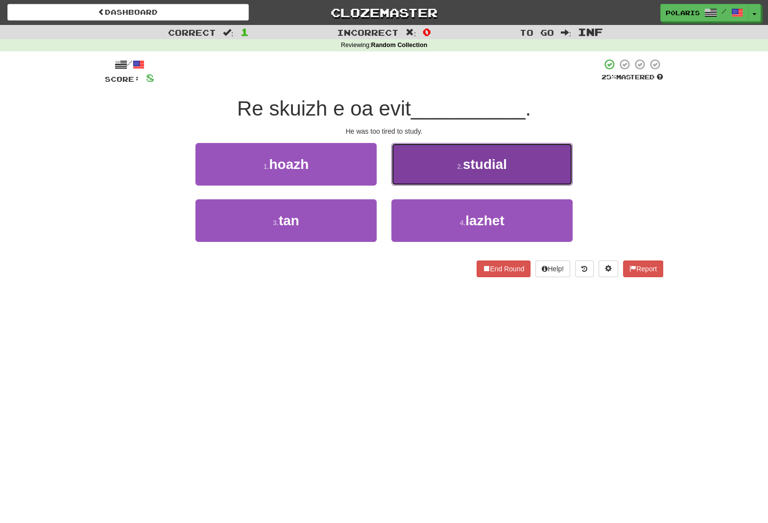
click at [467, 163] on span "studial" at bounding box center [485, 164] width 44 height 15
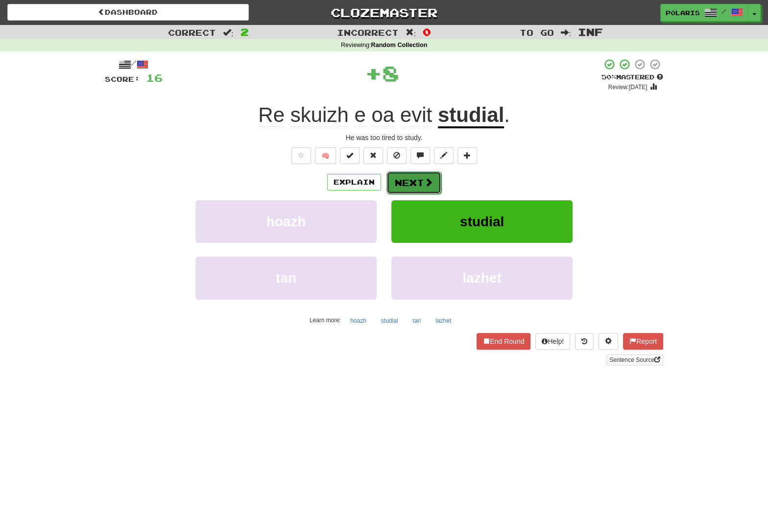
click at [424, 182] on span at bounding box center [428, 182] width 9 height 9
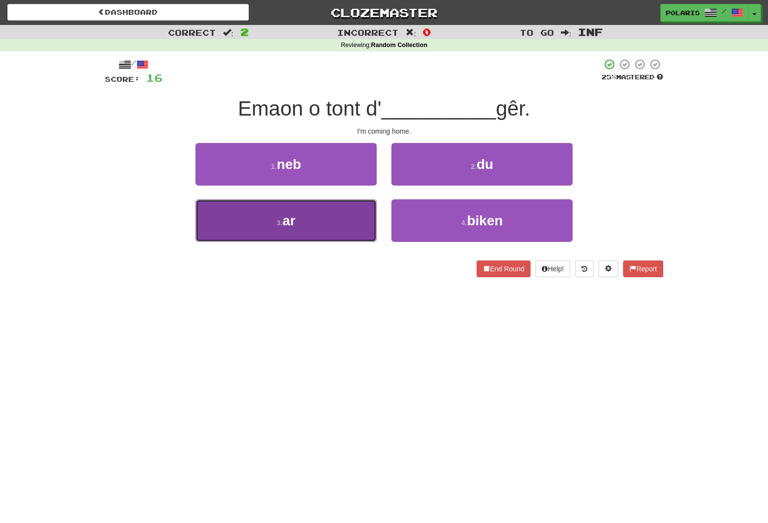
click at [345, 218] on button "3 . ar" at bounding box center [285, 220] width 181 height 43
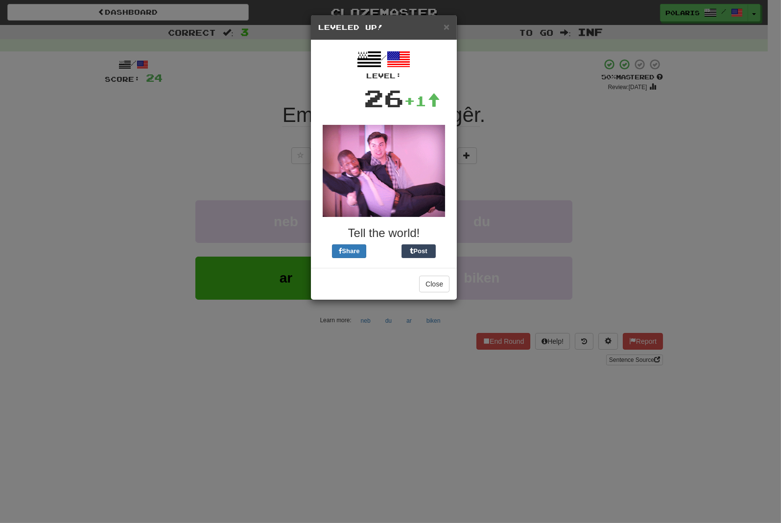
click at [443, 24] on h5 "Leveled Up!" at bounding box center [383, 28] width 131 height 10
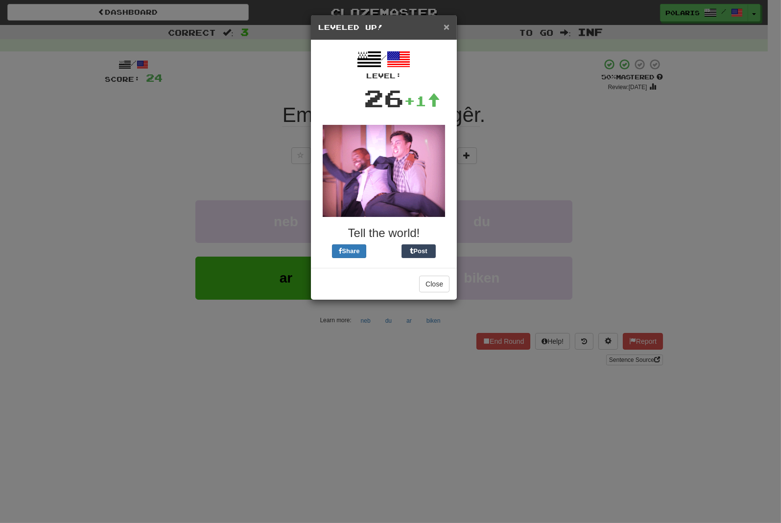
click at [446, 32] on span "×" at bounding box center [447, 26] width 6 height 11
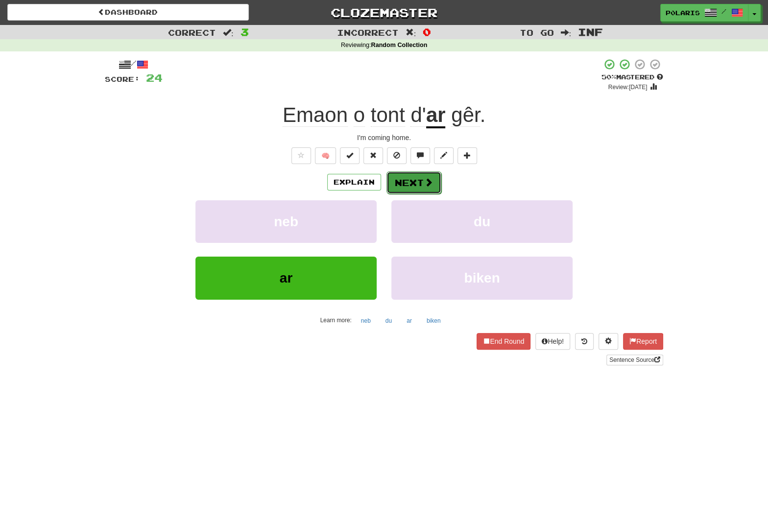
click at [425, 180] on span at bounding box center [428, 182] width 9 height 9
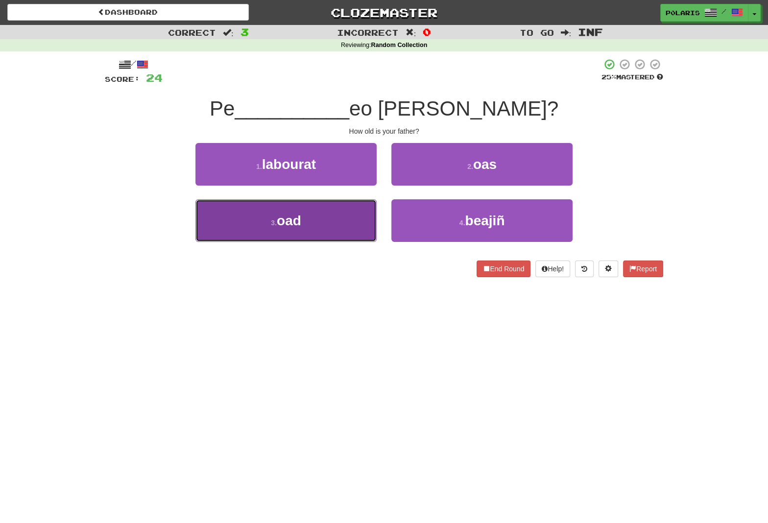
click at [339, 219] on button "3 . oad" at bounding box center [285, 220] width 181 height 43
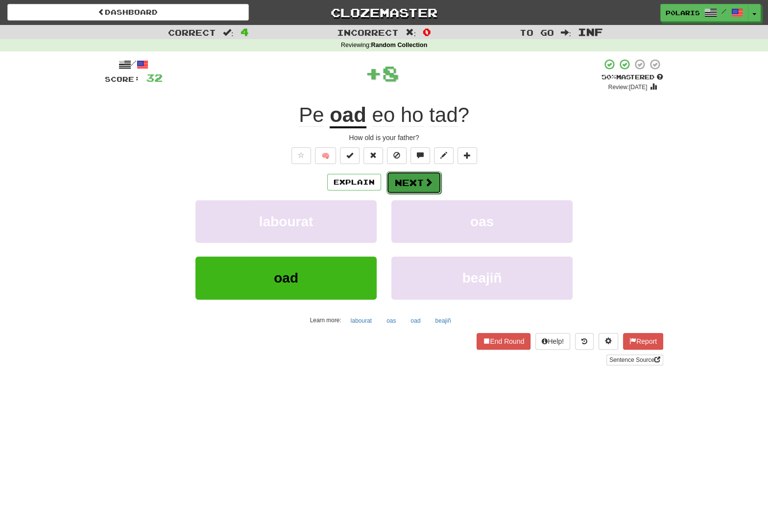
click at [421, 185] on button "Next" at bounding box center [413, 182] width 55 height 23
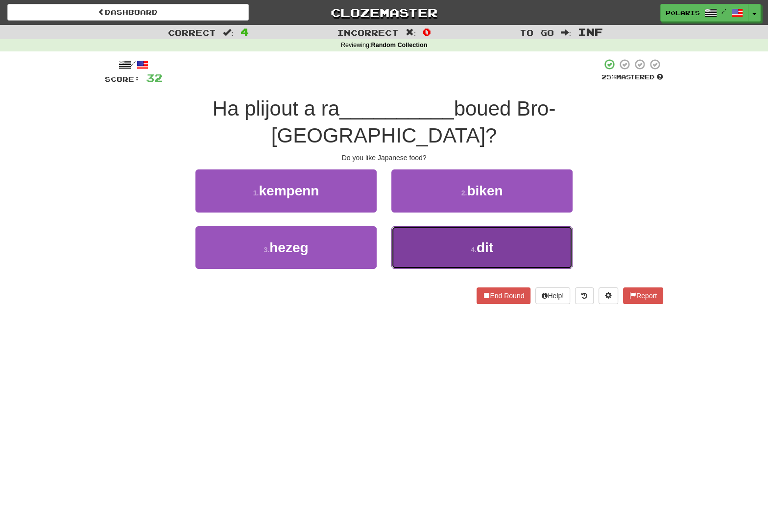
click at [434, 226] on button "4 . dit" at bounding box center [481, 247] width 181 height 43
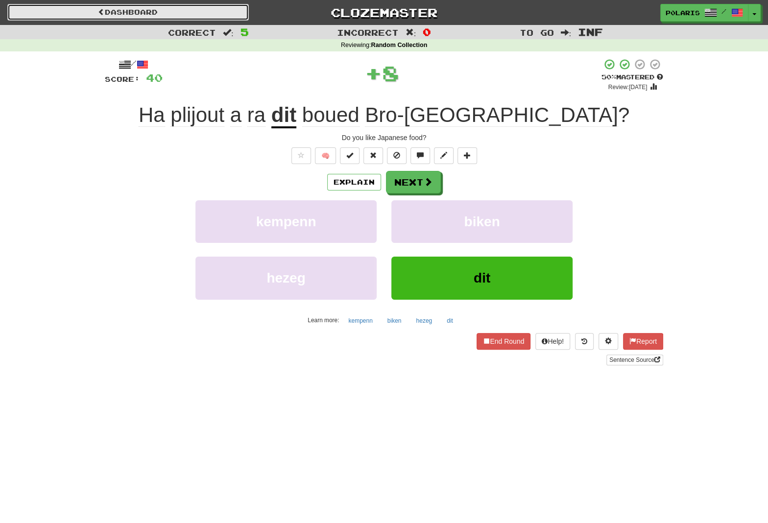
click at [219, 7] on link "Dashboard" at bounding box center [127, 12] width 241 height 17
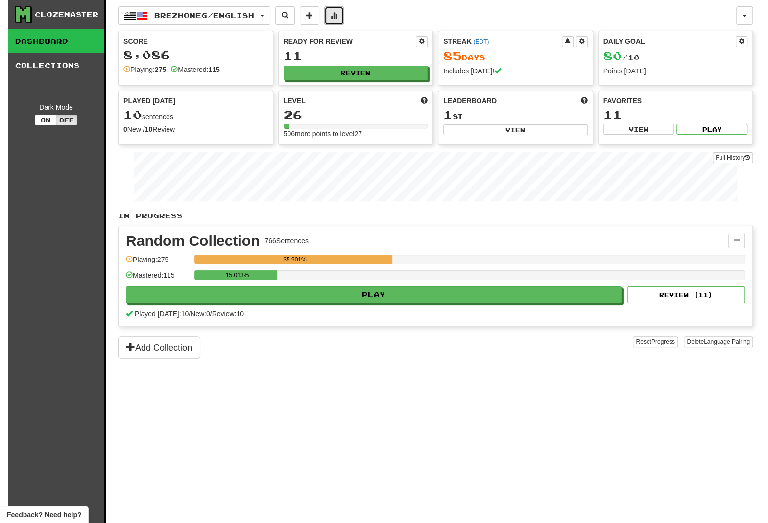
click at [344, 21] on button at bounding box center [334, 15] width 20 height 19
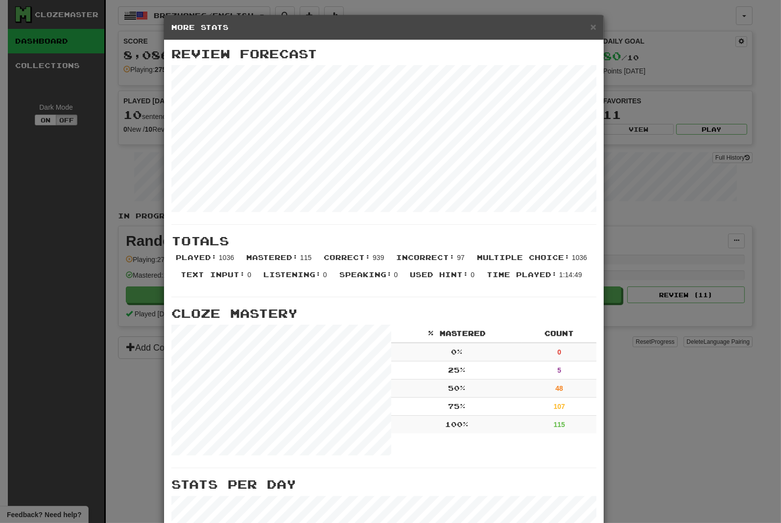
click at [649, 23] on div "× More Stats Review Forecast Totals Played : 1036 Mastered : 115 Correct : 939 …" at bounding box center [390, 261] width 781 height 523
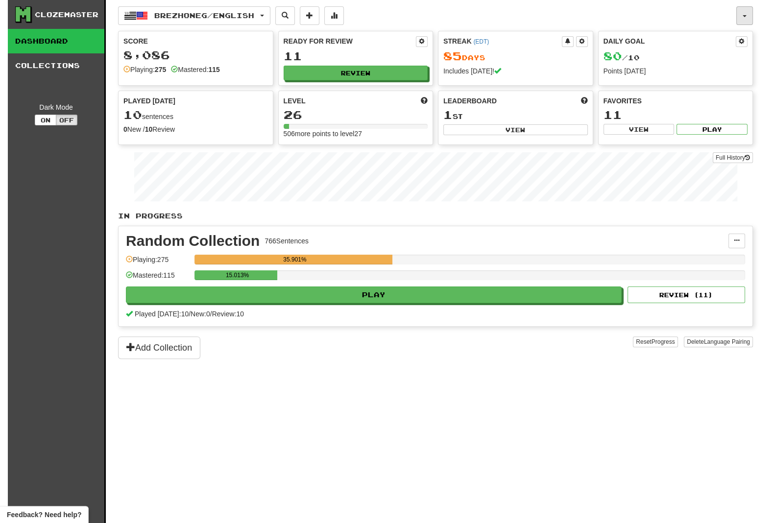
click at [745, 24] on button "button" at bounding box center [744, 15] width 17 height 19
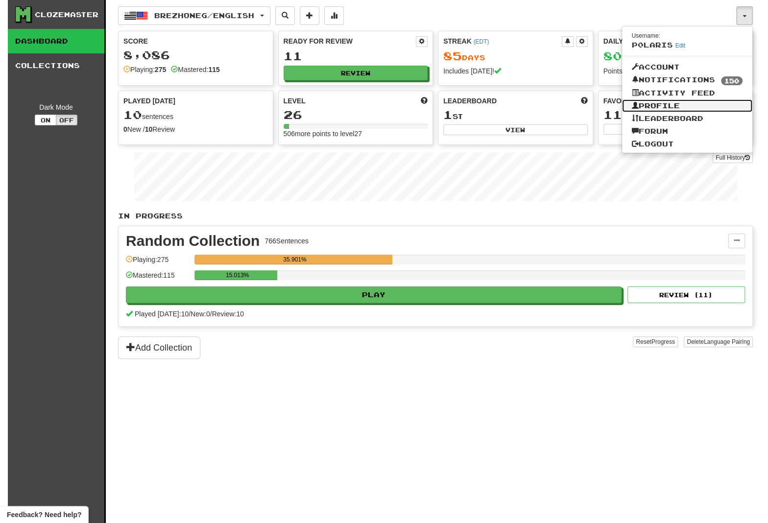
click at [656, 112] on link "Profile" at bounding box center [687, 105] width 131 height 13
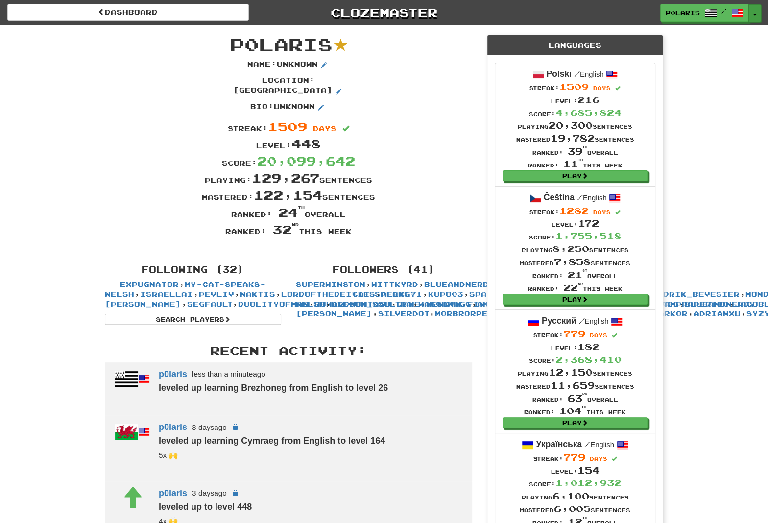
click at [752, 14] on button "Toggle Dropdown" at bounding box center [754, 13] width 13 height 18
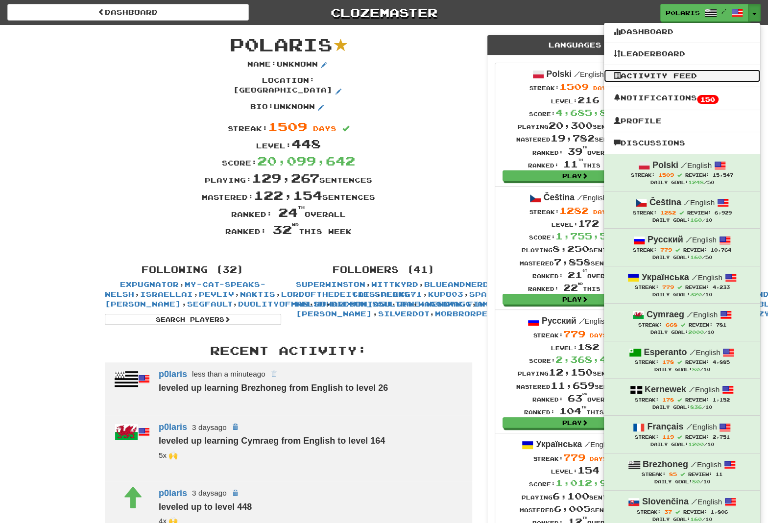
click at [713, 70] on link "Activity Feed" at bounding box center [682, 76] width 156 height 13
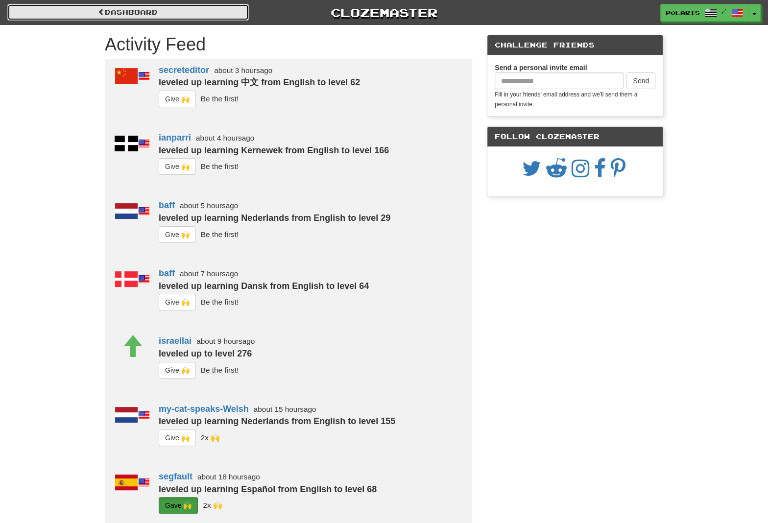
click at [187, 9] on link "Dashboard" at bounding box center [127, 12] width 241 height 17
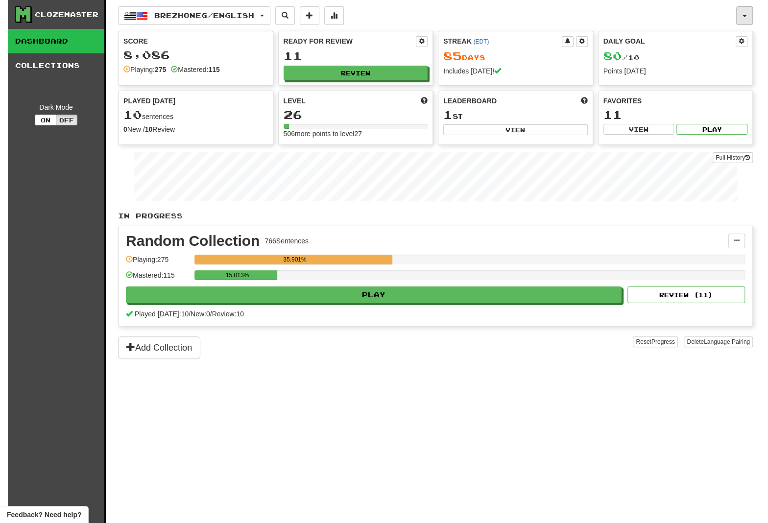
click at [745, 13] on button "button" at bounding box center [744, 15] width 17 height 19
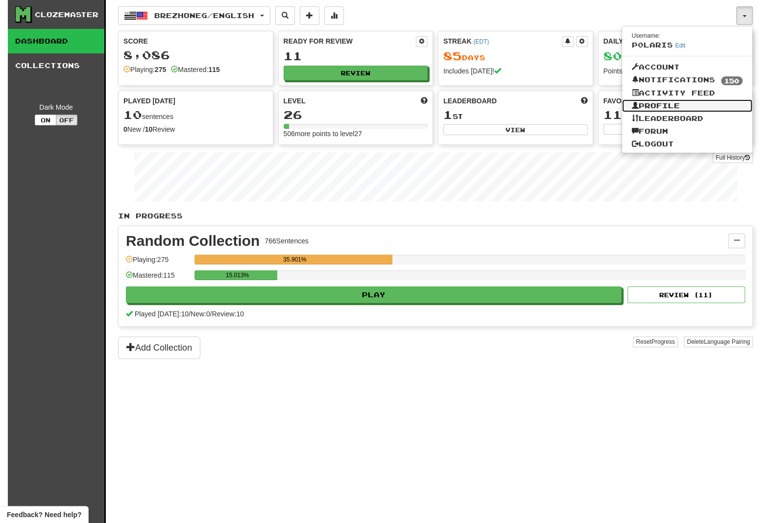
click at [656, 110] on link "Profile" at bounding box center [687, 105] width 131 height 13
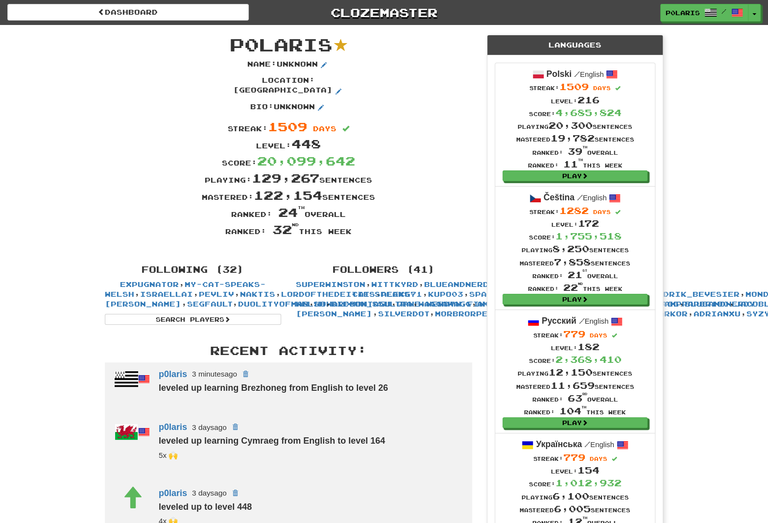
drag, startPoint x: 746, startPoint y: 201, endPoint x: 740, endPoint y: 201, distance: 5.9
click at [759, 16] on button "Toggle Dropdown" at bounding box center [754, 13] width 13 height 18
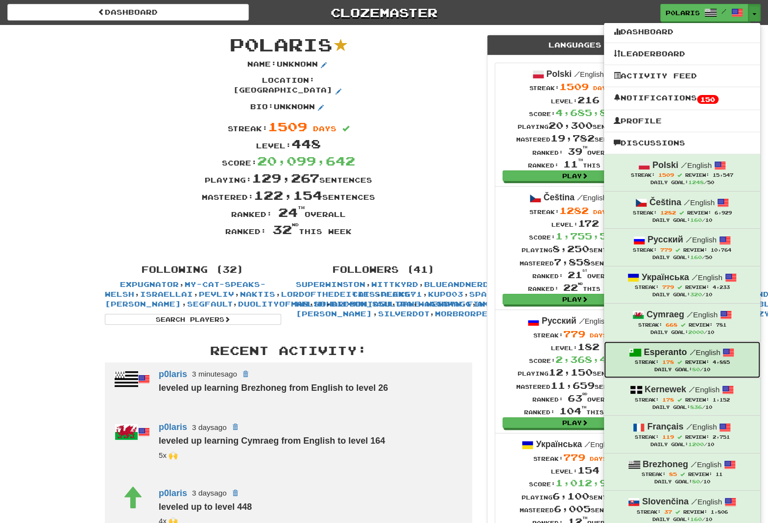
click at [688, 357] on div "Esperanto / English" at bounding box center [681, 352] width 137 height 13
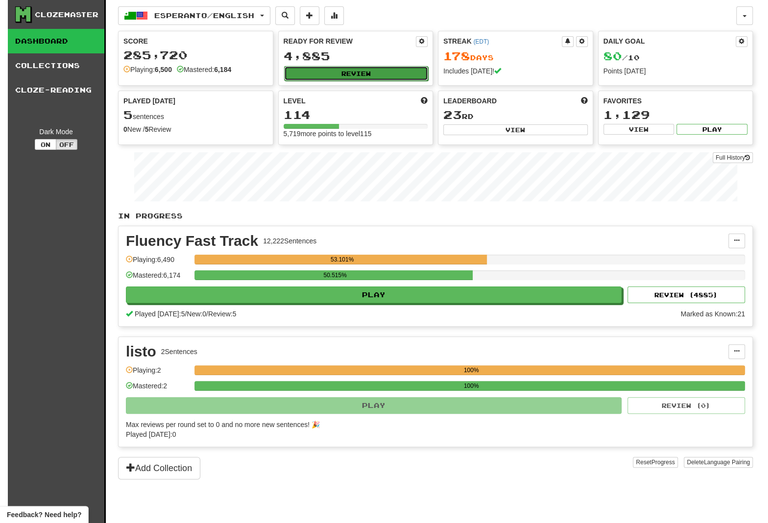
click at [360, 79] on button "Review" at bounding box center [356, 73] width 144 height 15
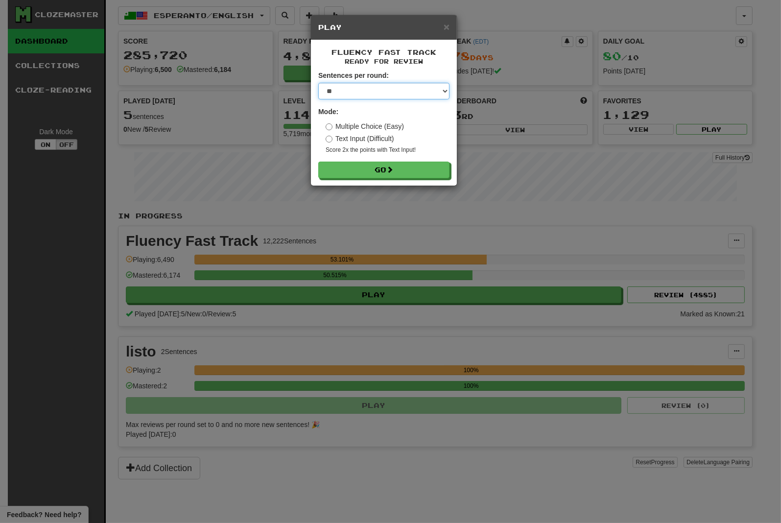
click at [318, 83] on select "* ** ** ** ** ** *** ********" at bounding box center [383, 91] width 131 height 17
select select "********"
click option "********" at bounding box center [0, 0] width 0 height 0
click at [374, 168] on button "Go" at bounding box center [384, 170] width 131 height 17
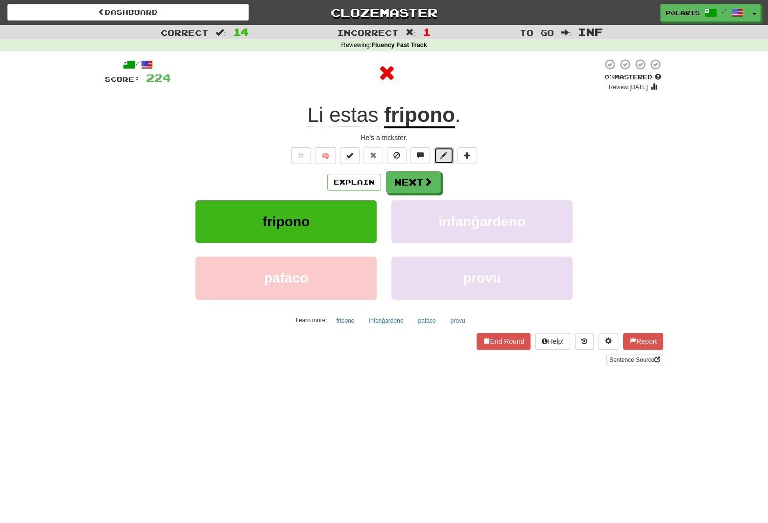
click at [444, 157] on span at bounding box center [443, 155] width 7 height 7
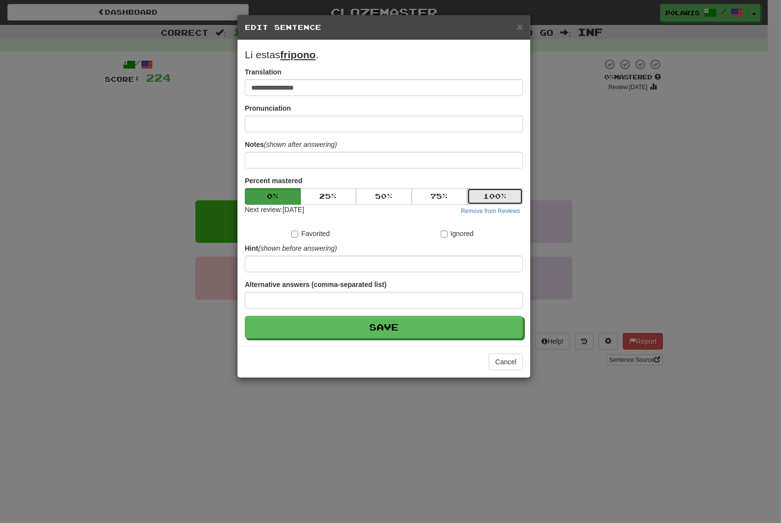
click at [487, 197] on button "100 %" at bounding box center [495, 196] width 56 height 17
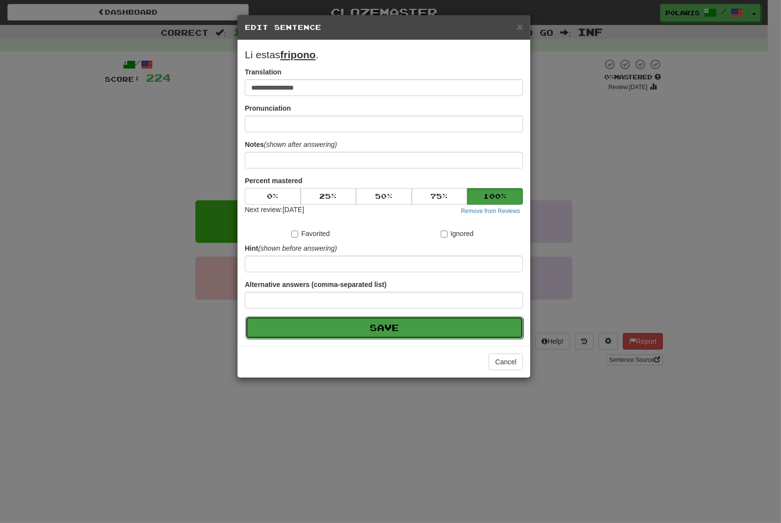
click at [407, 331] on button "Save" at bounding box center [384, 327] width 278 height 23
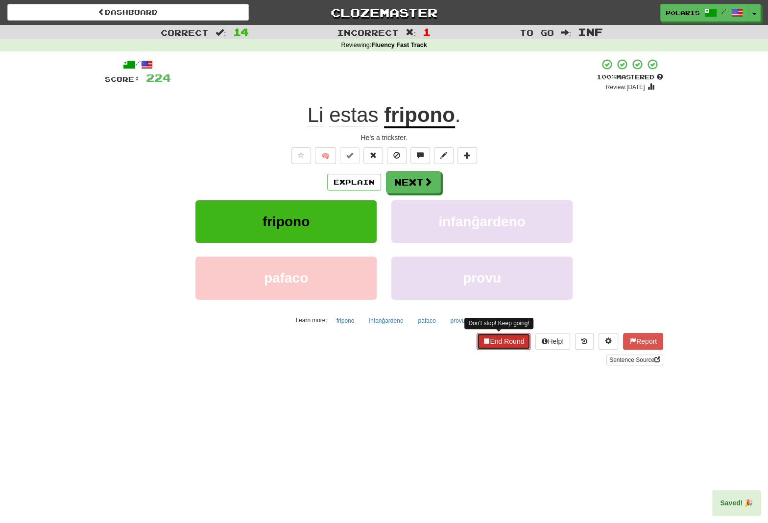
click at [510, 341] on button "End Round" at bounding box center [503, 341] width 54 height 17
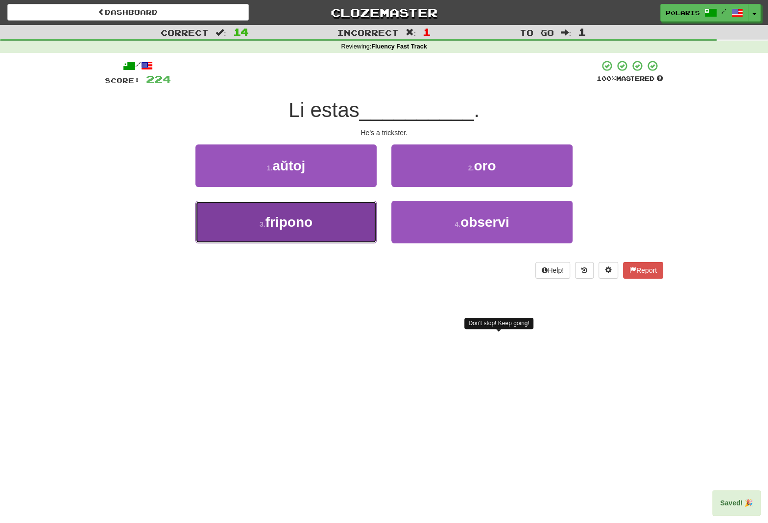
click at [315, 226] on button "3 . fripono" at bounding box center [285, 222] width 181 height 43
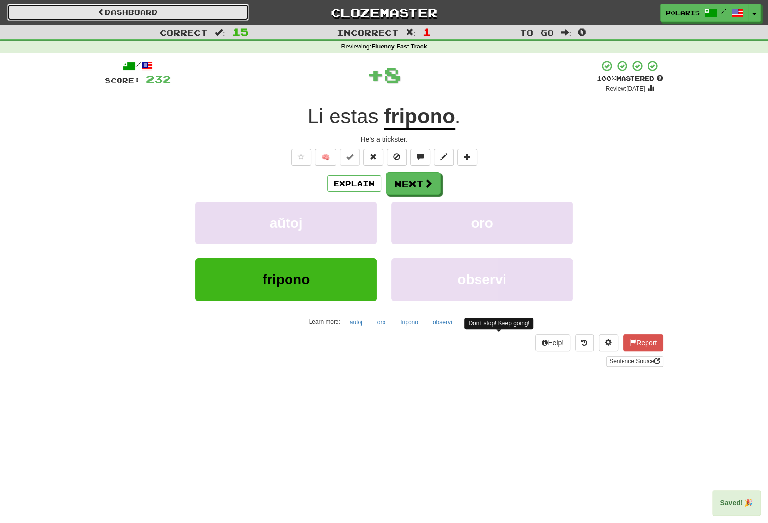
drag, startPoint x: 193, startPoint y: 9, endPoint x: 212, endPoint y: 13, distance: 19.0
click at [193, 9] on link "Dashboard" at bounding box center [127, 12] width 241 height 17
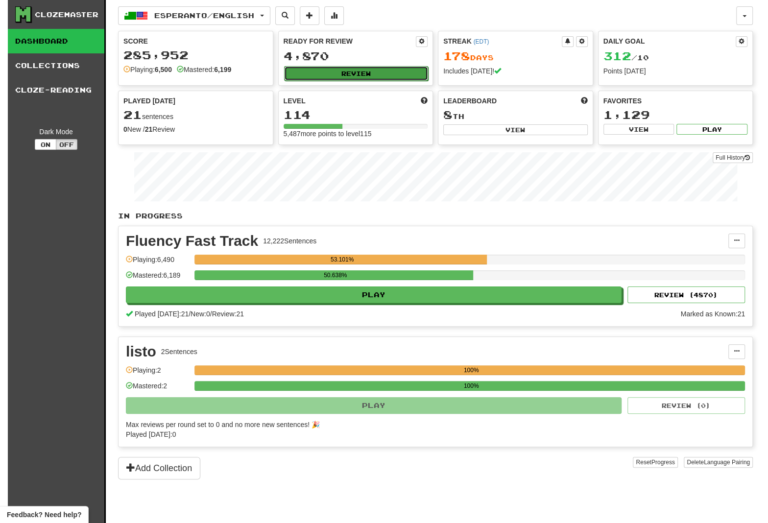
click at [326, 73] on button "Review" at bounding box center [356, 73] width 144 height 15
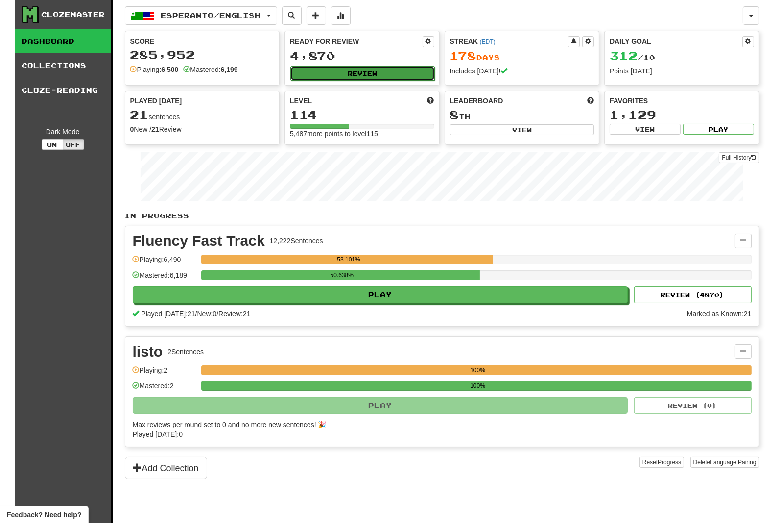
select select "********"
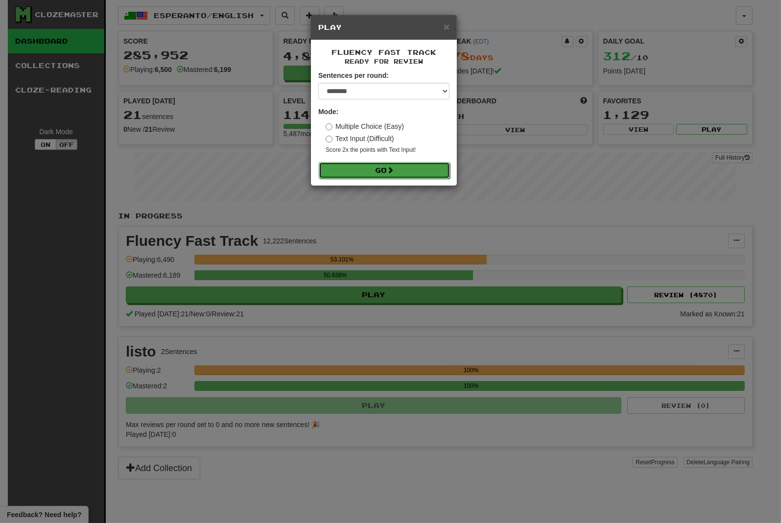
click at [372, 167] on button "Go" at bounding box center [384, 170] width 131 height 17
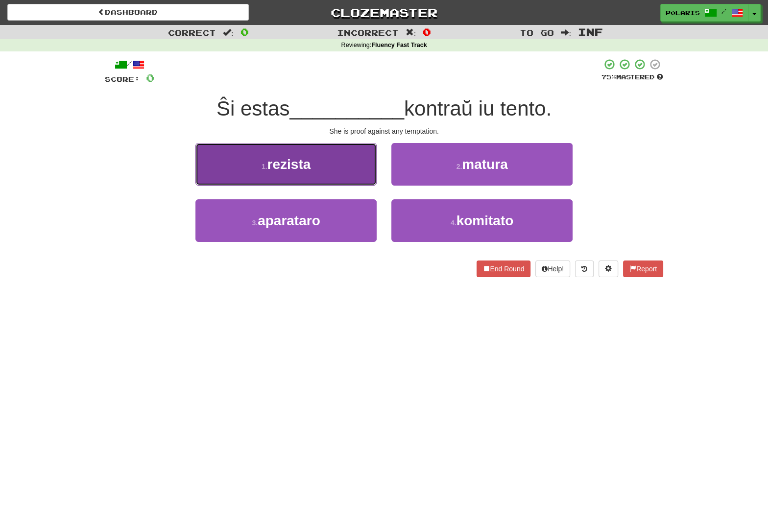
click at [301, 165] on span "rezista" at bounding box center [289, 164] width 44 height 15
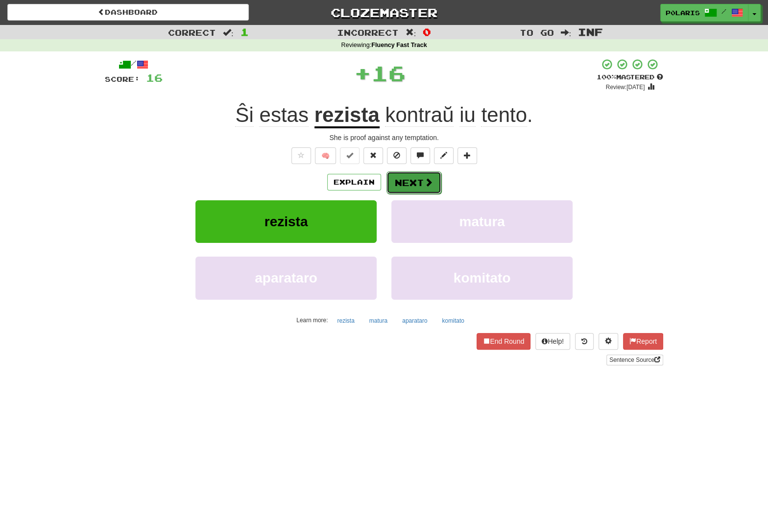
click at [415, 184] on button "Next" at bounding box center [413, 182] width 55 height 23
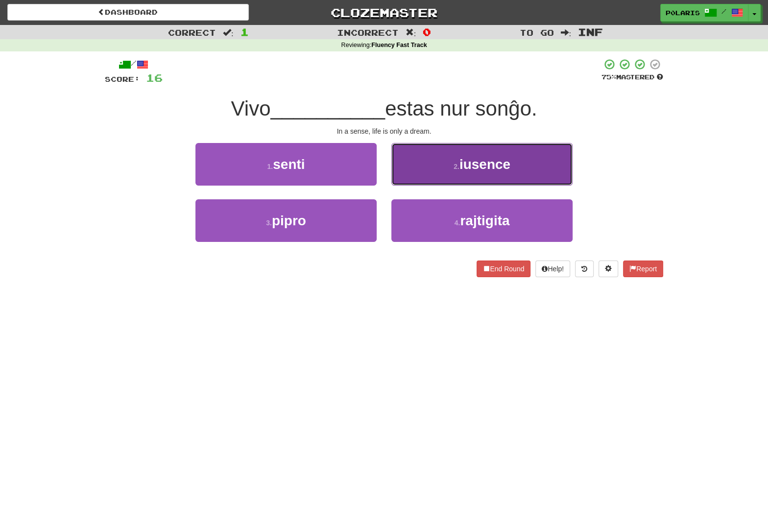
click at [481, 165] on span "iusence" at bounding box center [484, 164] width 51 height 15
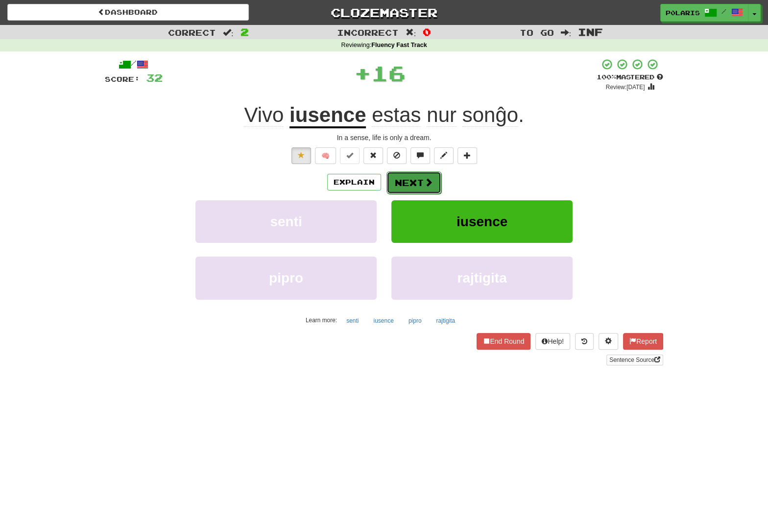
click at [406, 184] on button "Next" at bounding box center [413, 182] width 55 height 23
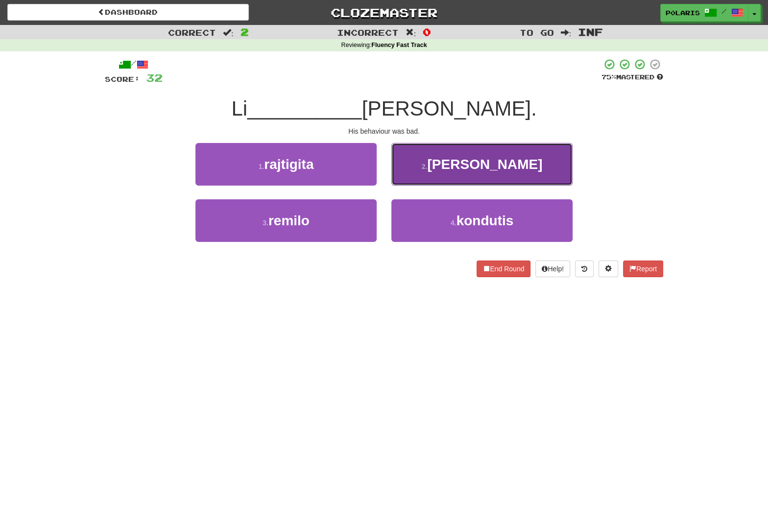
click at [454, 172] on button "2 . malbone" at bounding box center [481, 164] width 181 height 43
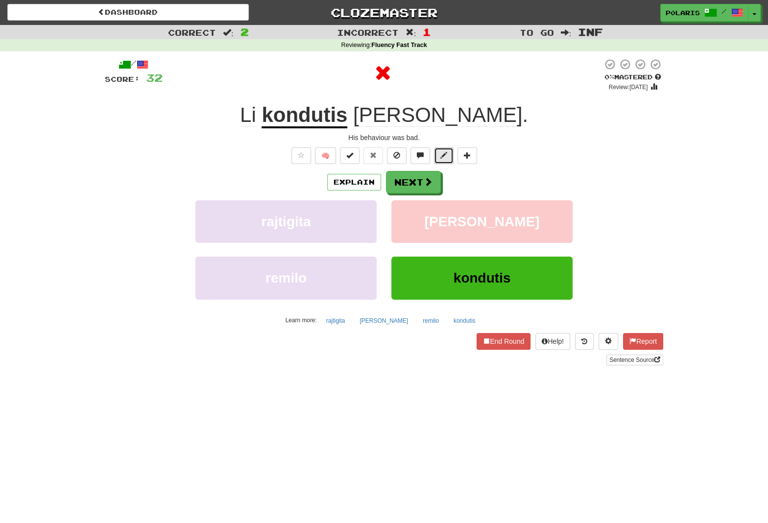
click at [444, 155] on span at bounding box center [443, 155] width 7 height 7
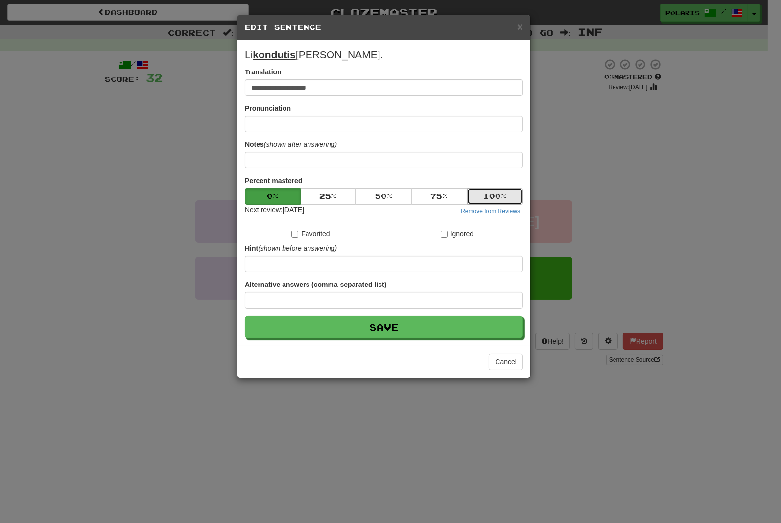
click at [500, 201] on button "100 %" at bounding box center [495, 196] width 56 height 17
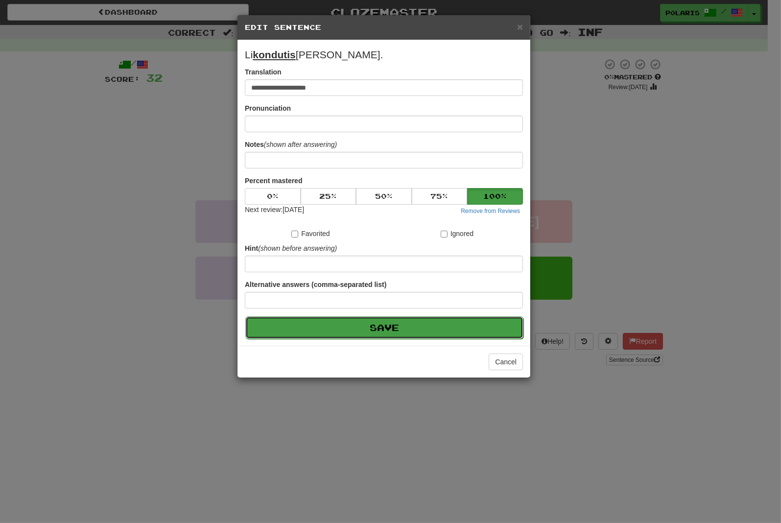
click at [426, 327] on button "Save" at bounding box center [384, 327] width 278 height 23
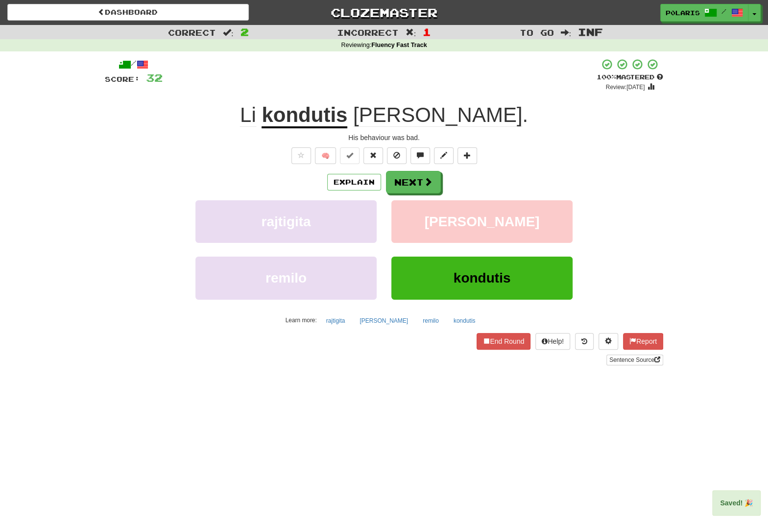
click at [498, 351] on div "End Round Help! Report Sentence Source" at bounding box center [384, 349] width 558 height 32
click at [500, 340] on button "End Round" at bounding box center [503, 341] width 54 height 17
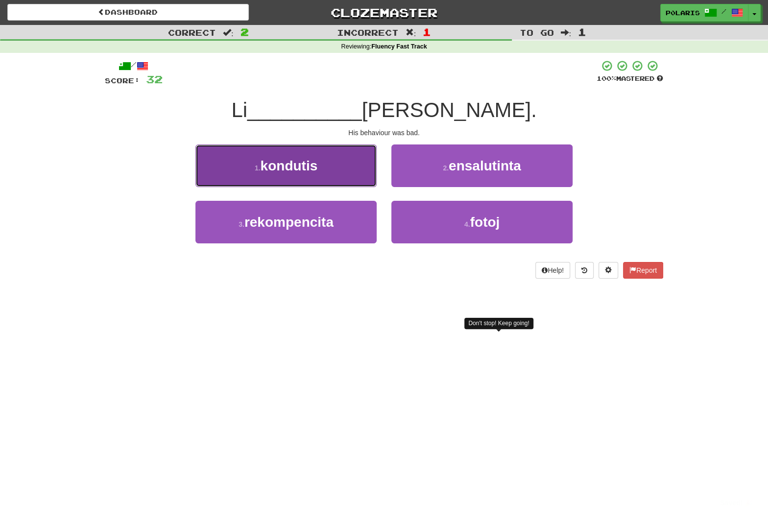
click at [326, 170] on button "1 . kondutis" at bounding box center [285, 165] width 181 height 43
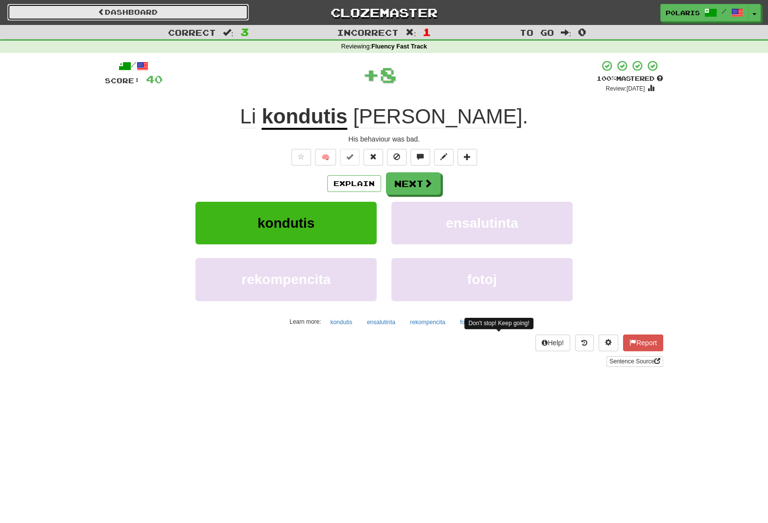
click at [156, 12] on link "Dashboard" at bounding box center [127, 12] width 241 height 17
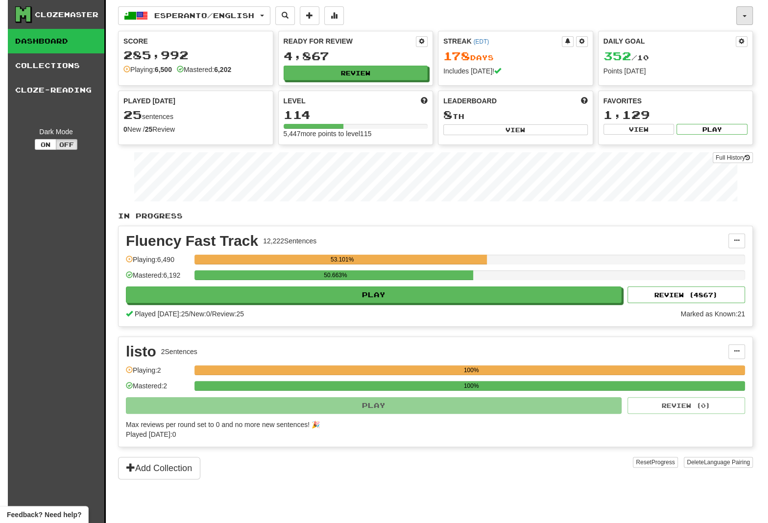
click at [738, 14] on button "button" at bounding box center [744, 15] width 17 height 19
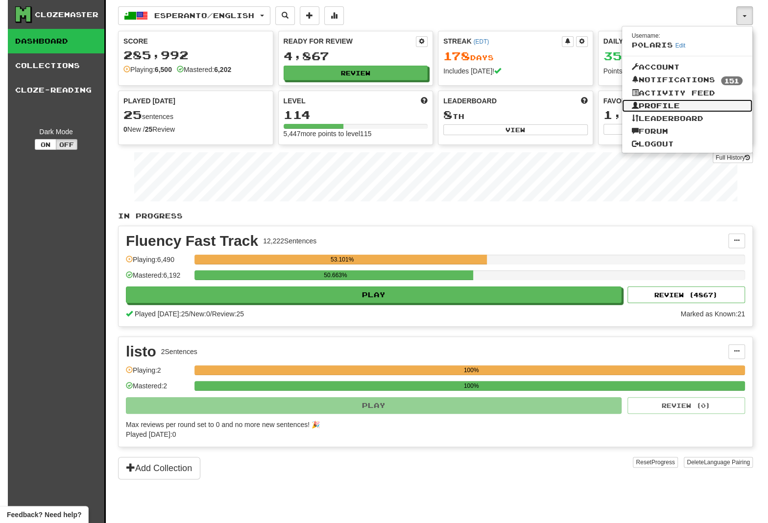
click at [671, 109] on link "Profile" at bounding box center [687, 105] width 131 height 13
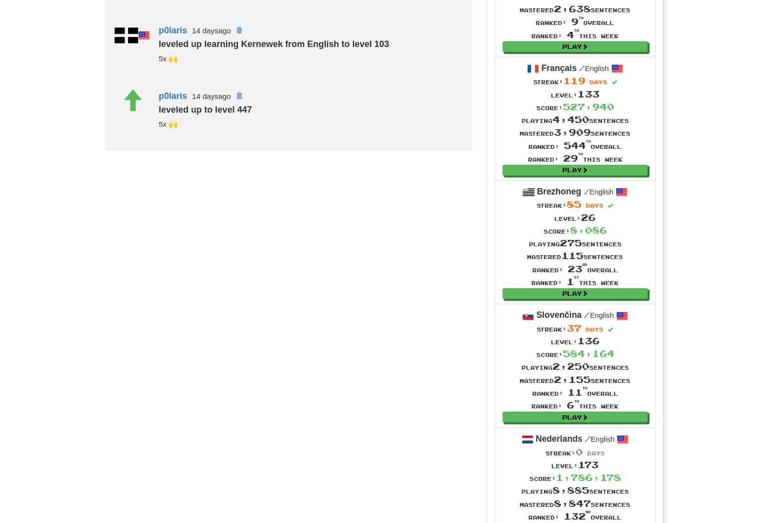
scroll to position [863, 0]
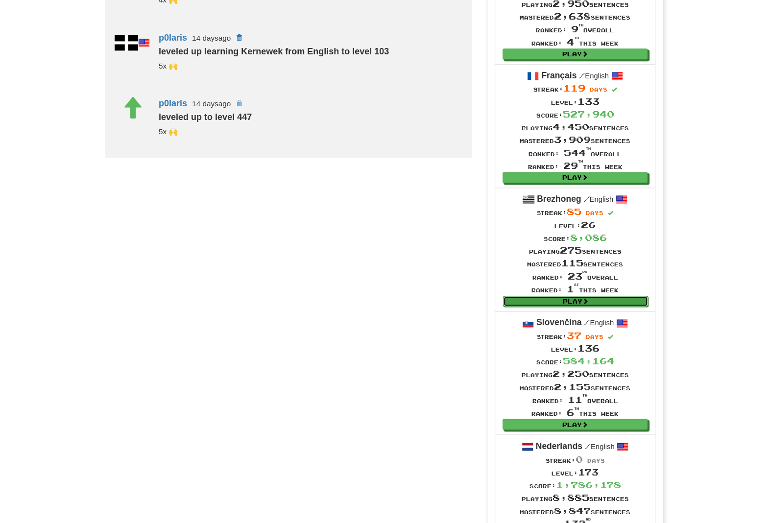
click at [582, 303] on link "Play" at bounding box center [575, 301] width 145 height 11
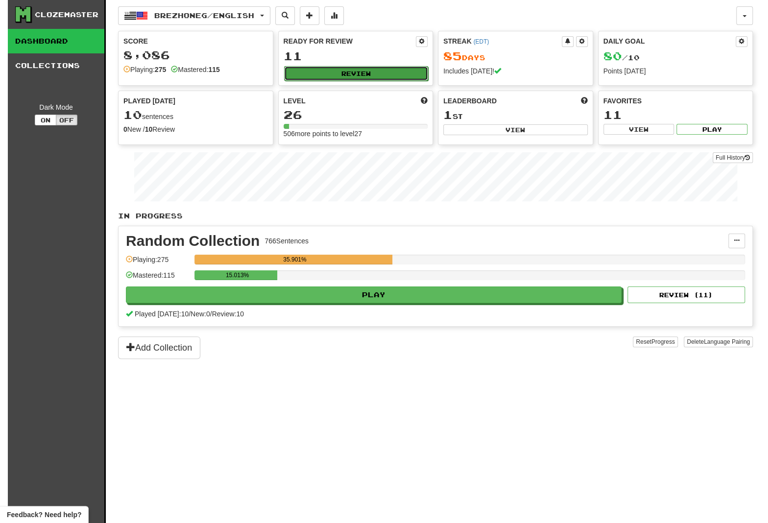
click at [377, 75] on button "Review" at bounding box center [356, 73] width 144 height 15
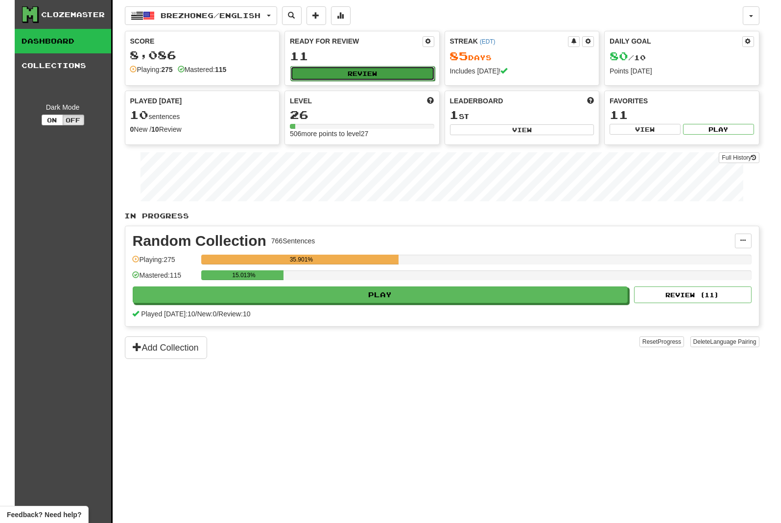
select select "********"
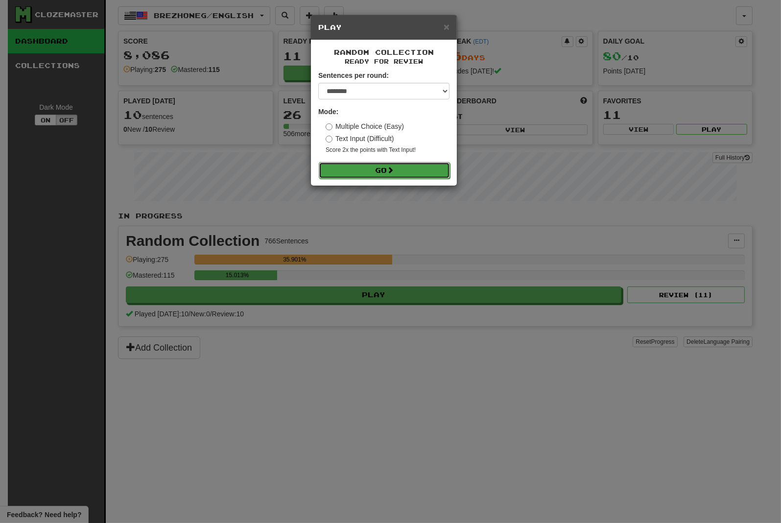
click at [357, 175] on button "Go" at bounding box center [384, 170] width 131 height 17
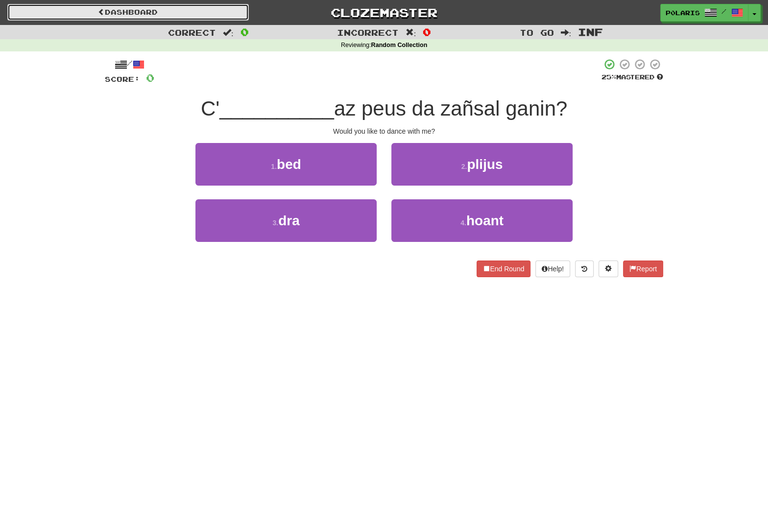
click at [157, 20] on link "Dashboard" at bounding box center [127, 12] width 241 height 17
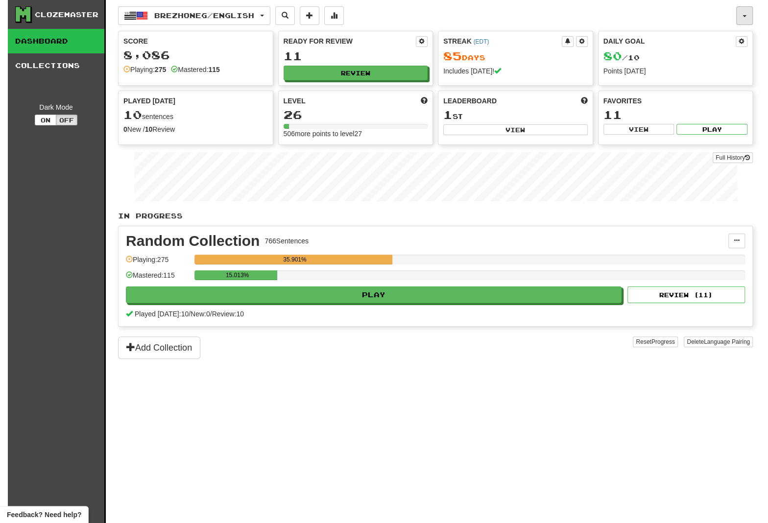
click at [748, 14] on button "button" at bounding box center [744, 15] width 17 height 19
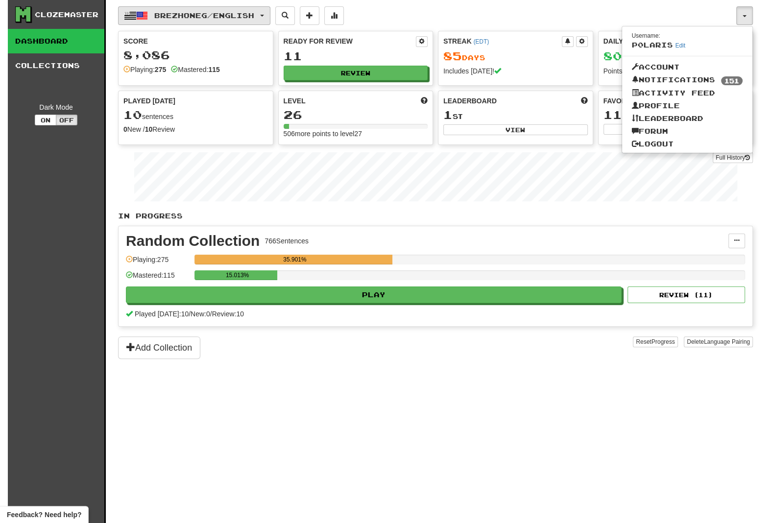
click at [208, 23] on button "Brezhoneg / English" at bounding box center [194, 15] width 152 height 19
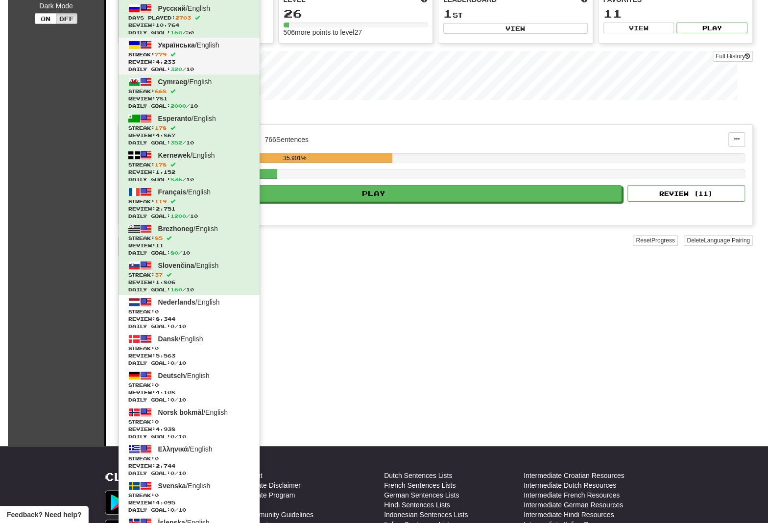
scroll to position [186, 0]
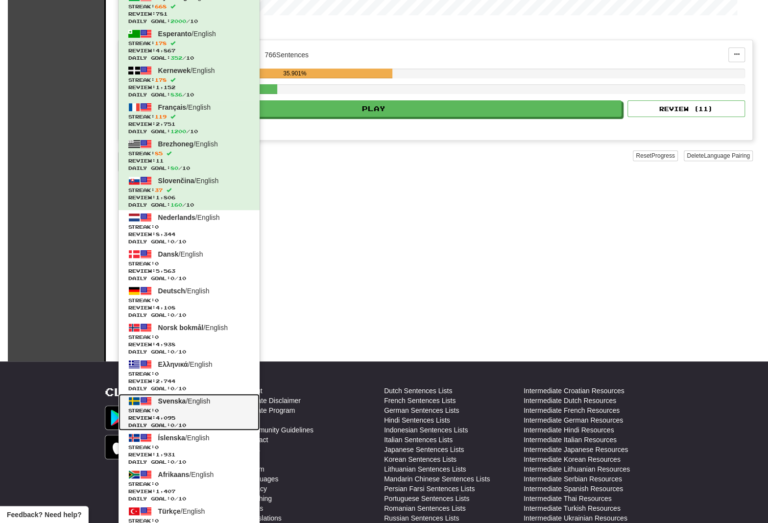
click at [176, 404] on span "Svenska" at bounding box center [172, 401] width 28 height 8
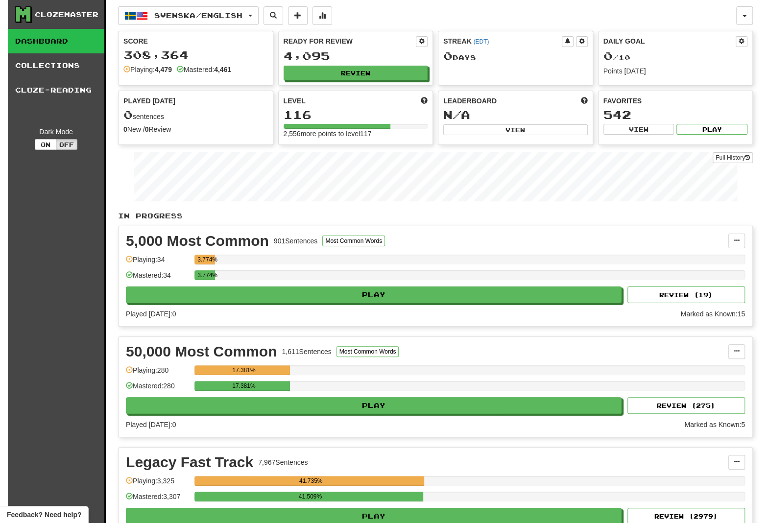
click at [355, 65] on div "Ready for Review 4,095 Review" at bounding box center [356, 58] width 154 height 54
click at [354, 71] on button "Review" at bounding box center [356, 73] width 144 height 15
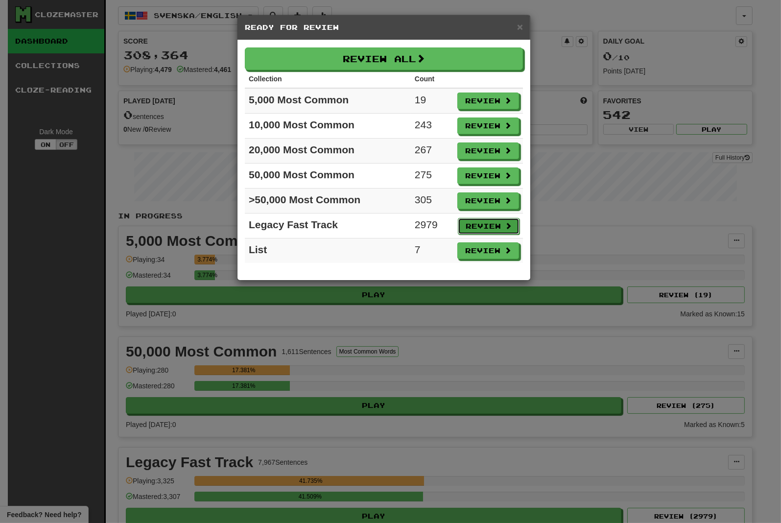
click at [473, 229] on button "Review" at bounding box center [489, 226] width 62 height 17
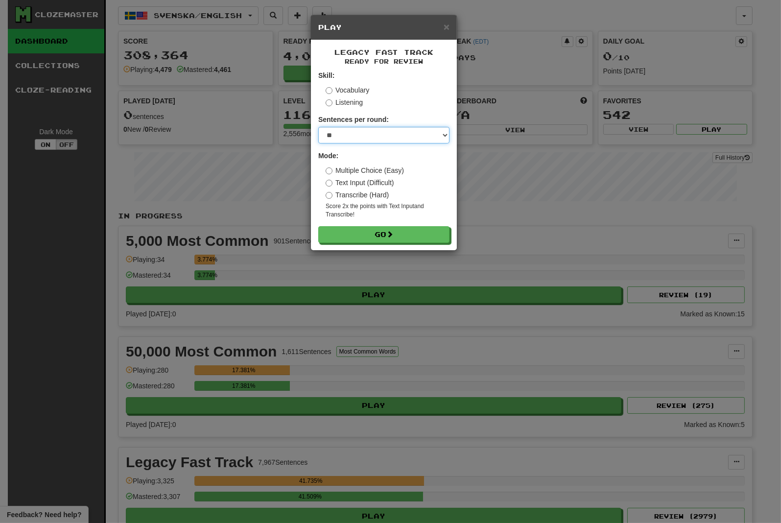
click at [318, 127] on select "* ** ** ** ** ** *** ********" at bounding box center [383, 135] width 131 height 17
select select "********"
click option "********" at bounding box center [0, 0] width 0 height 0
click at [337, 91] on label "Vocabulary" at bounding box center [348, 90] width 44 height 10
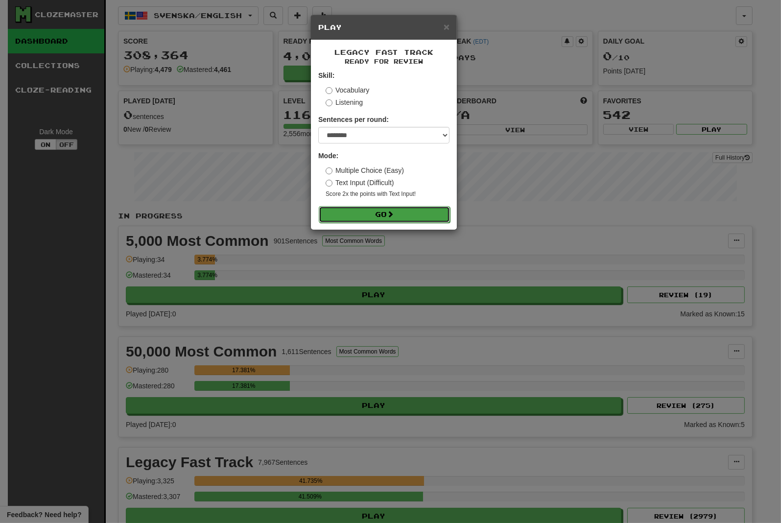
click at [380, 217] on button "Go" at bounding box center [384, 214] width 131 height 17
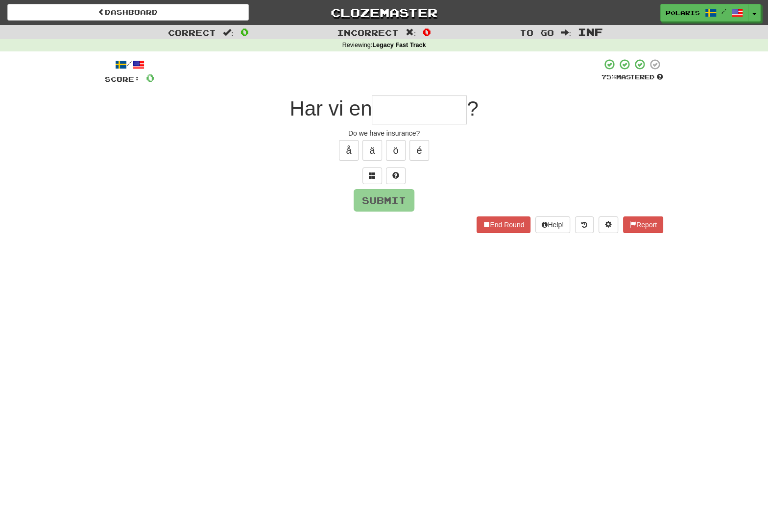
click at [411, 105] on input "text" at bounding box center [419, 109] width 95 height 29
type input "**********"
type input "*"
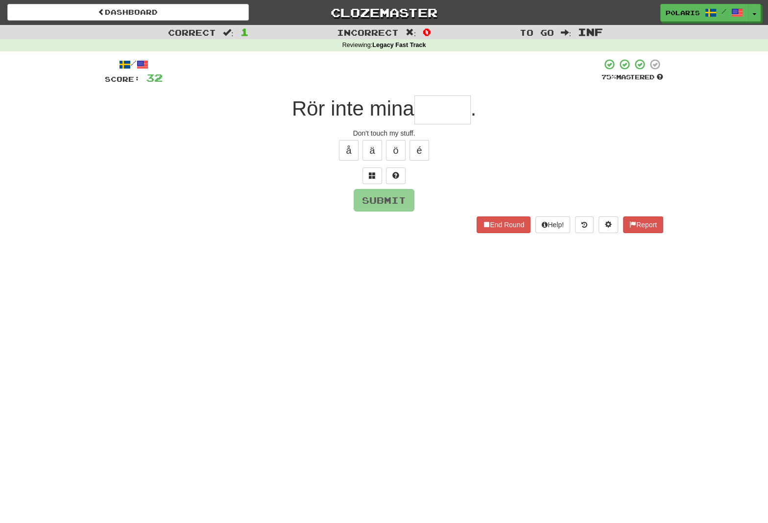
type input "*"
type input "******"
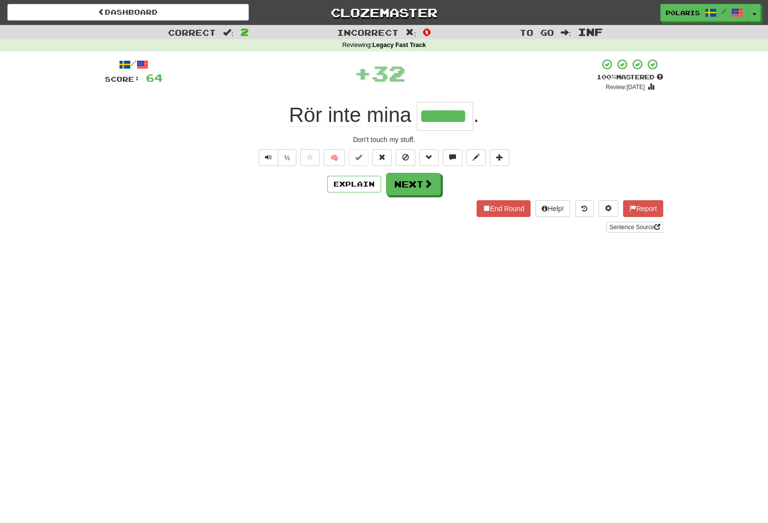
click at [430, 123] on input "******" at bounding box center [445, 116] width 56 height 29
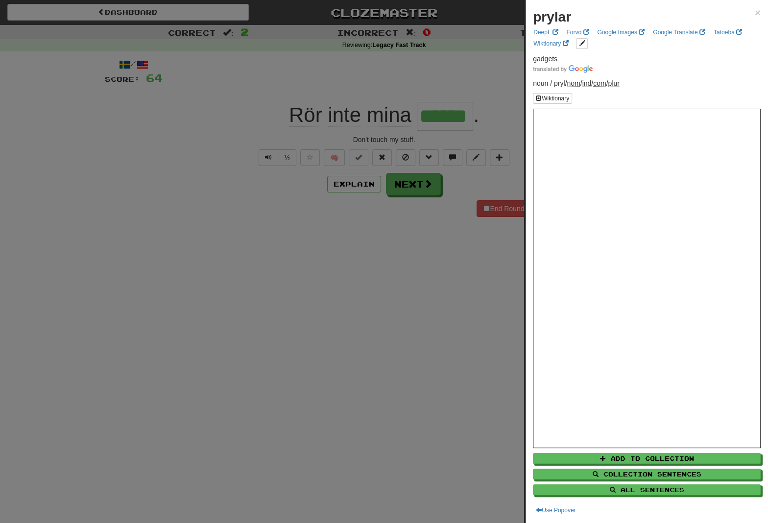
click at [501, 251] on div at bounding box center [384, 261] width 768 height 523
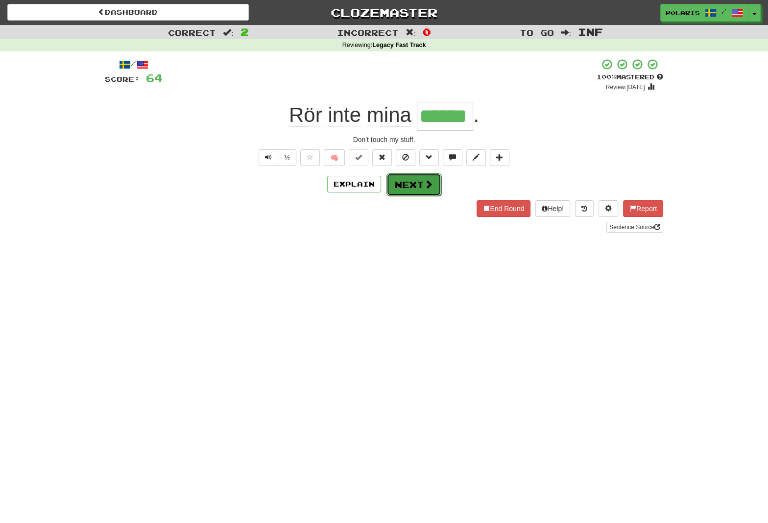
click at [417, 180] on button "Next" at bounding box center [413, 184] width 55 height 23
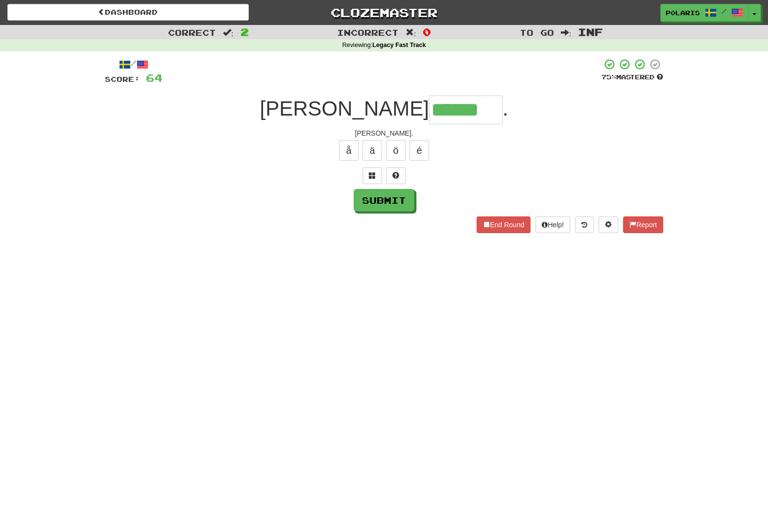
type input "******"
type input "*****"
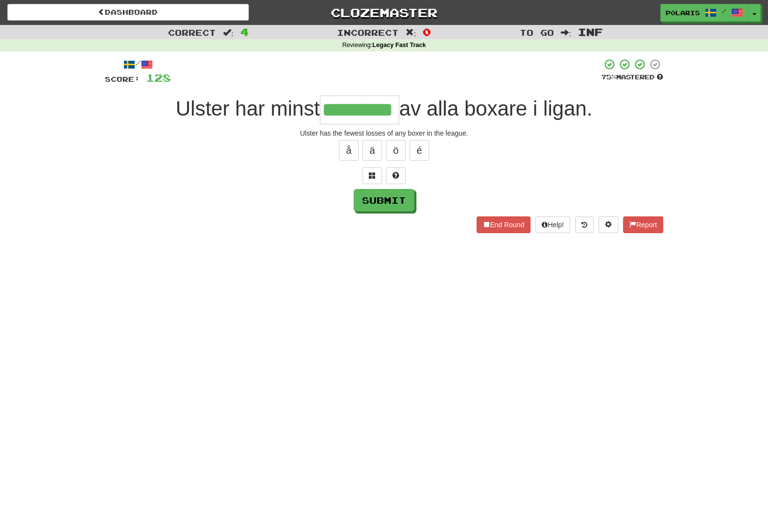
type input "*********"
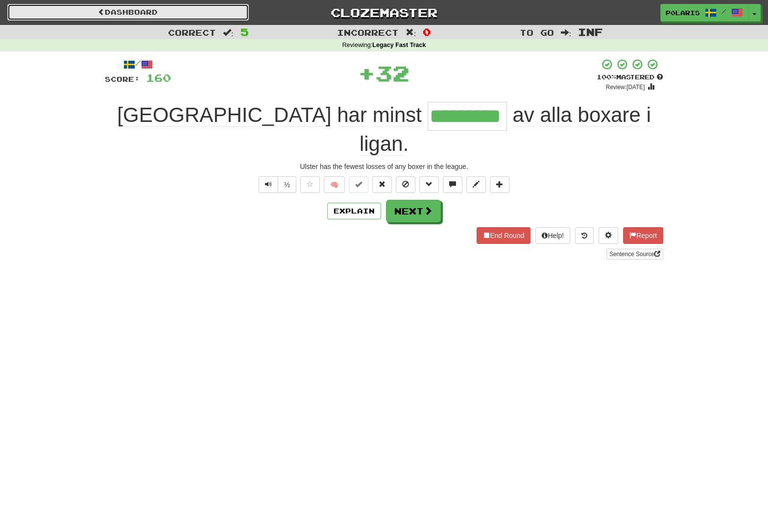
click at [226, 11] on link "Dashboard" at bounding box center [127, 12] width 241 height 17
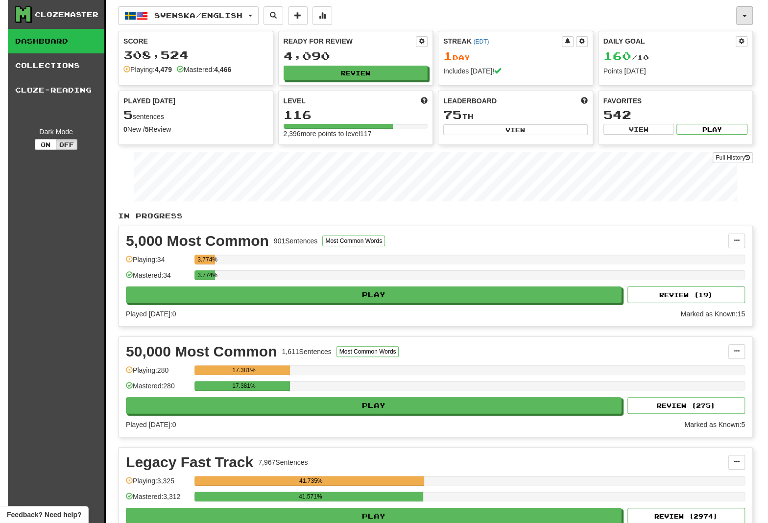
click at [747, 16] on button "button" at bounding box center [744, 15] width 17 height 19
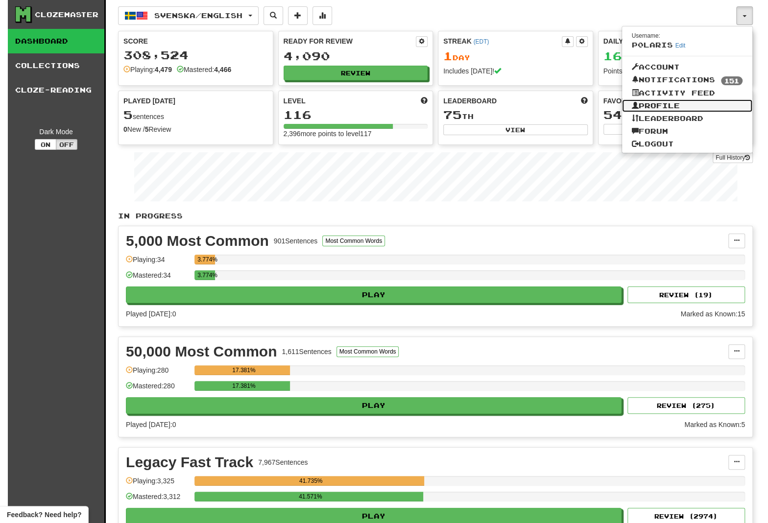
click at [677, 107] on link "Profile" at bounding box center [687, 105] width 131 height 13
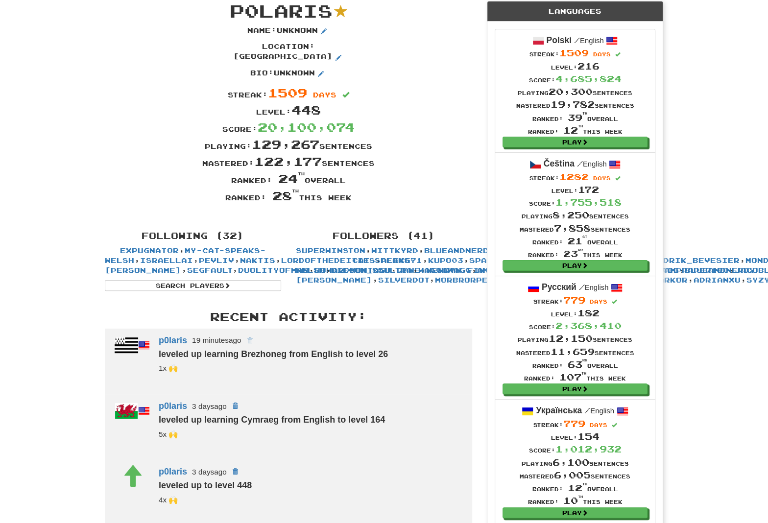
scroll to position [84, 0]
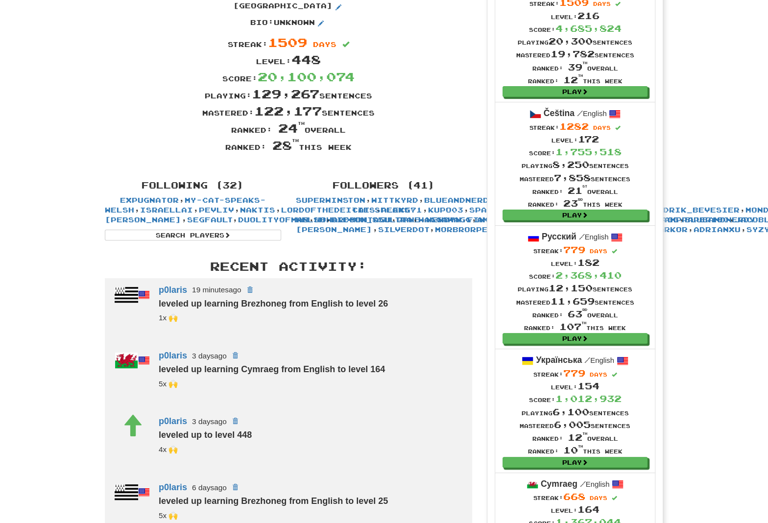
scroll to position [85, 0]
